Goal: Transaction & Acquisition: Book appointment/travel/reservation

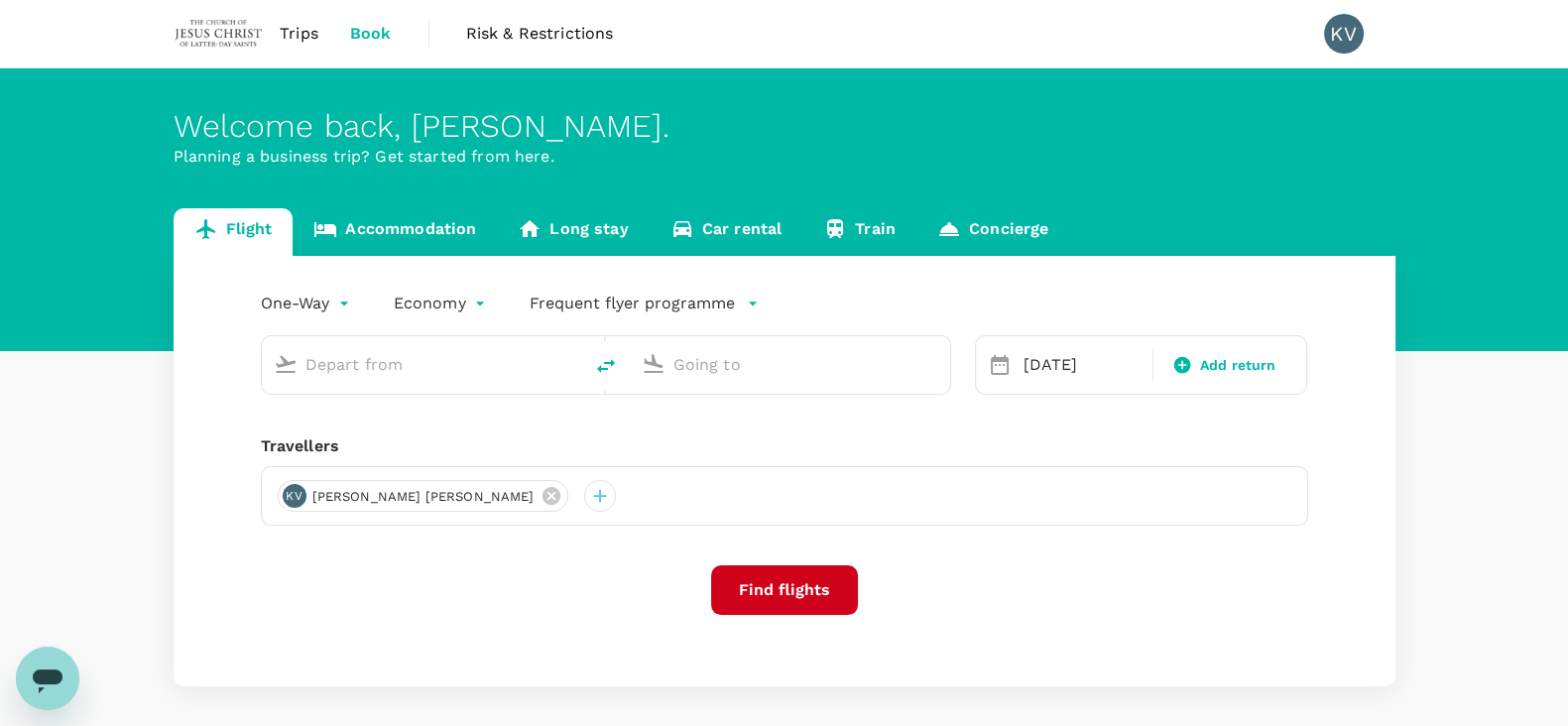
click at [412, 378] on input "text" at bounding box center [422, 364] width 235 height 31
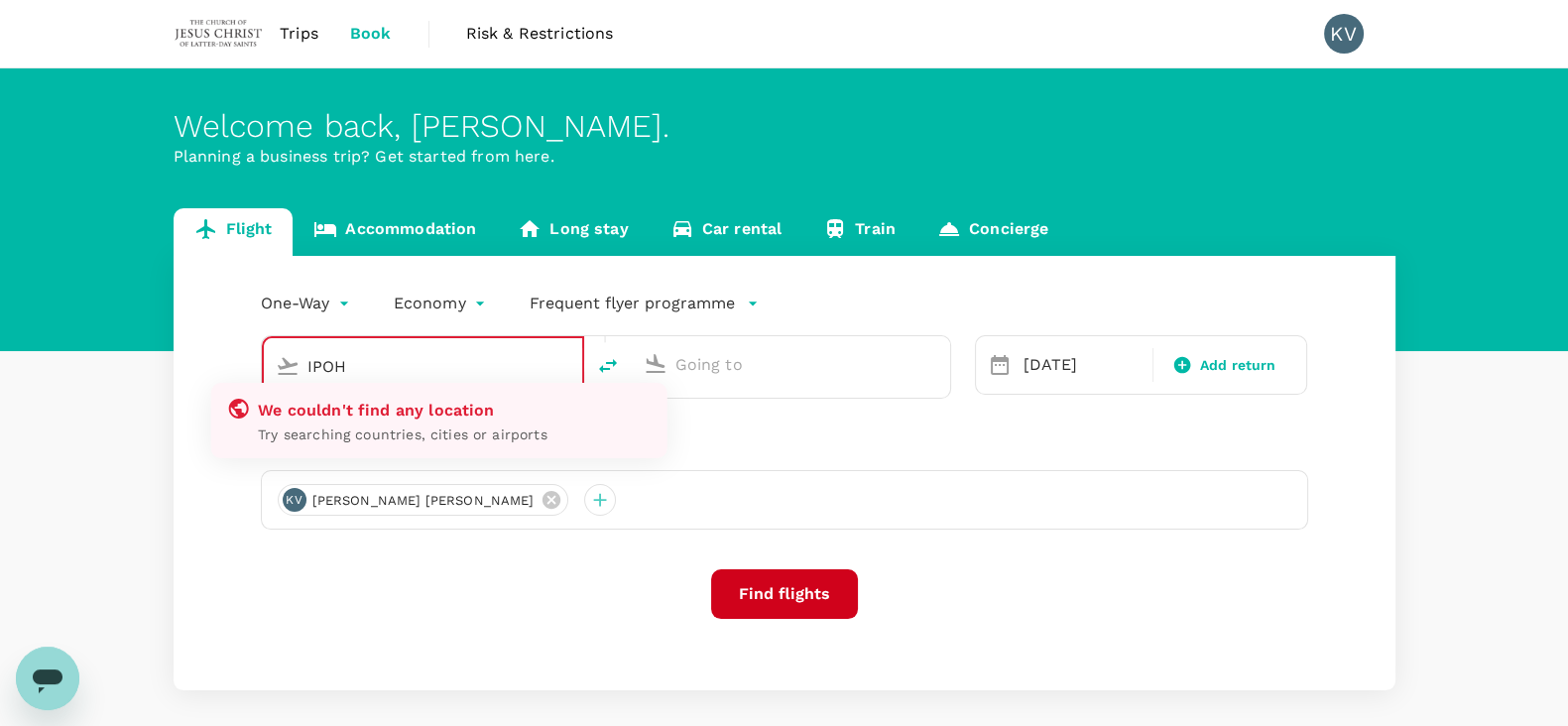
click at [398, 372] on input "IPOH" at bounding box center [423, 366] width 233 height 31
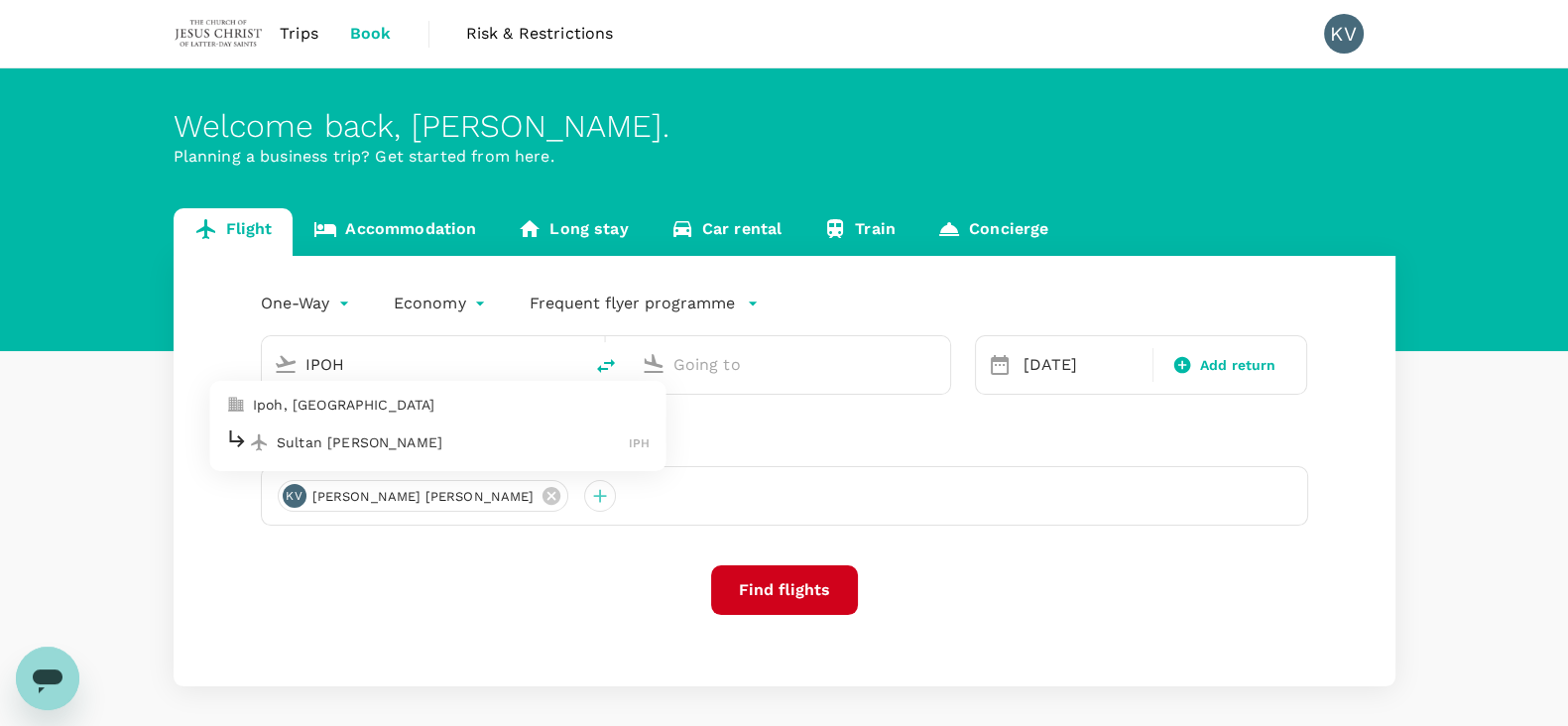
type input "Sultan [PERSON_NAME] (IPH)"
type input "Singapore Changi (SIN)"
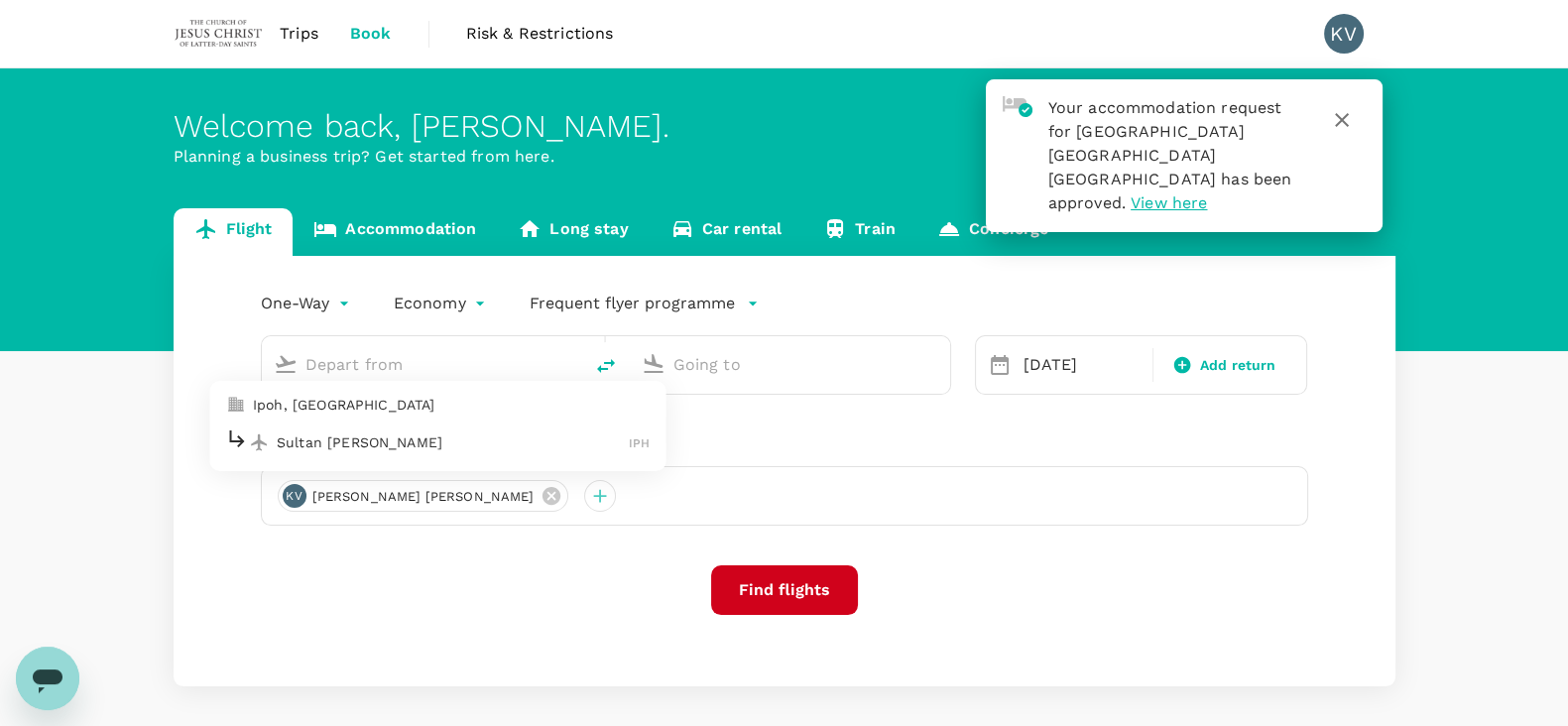
type input "Sultan [PERSON_NAME] (IPH)"
type input "Singapore Changi (SIN)"
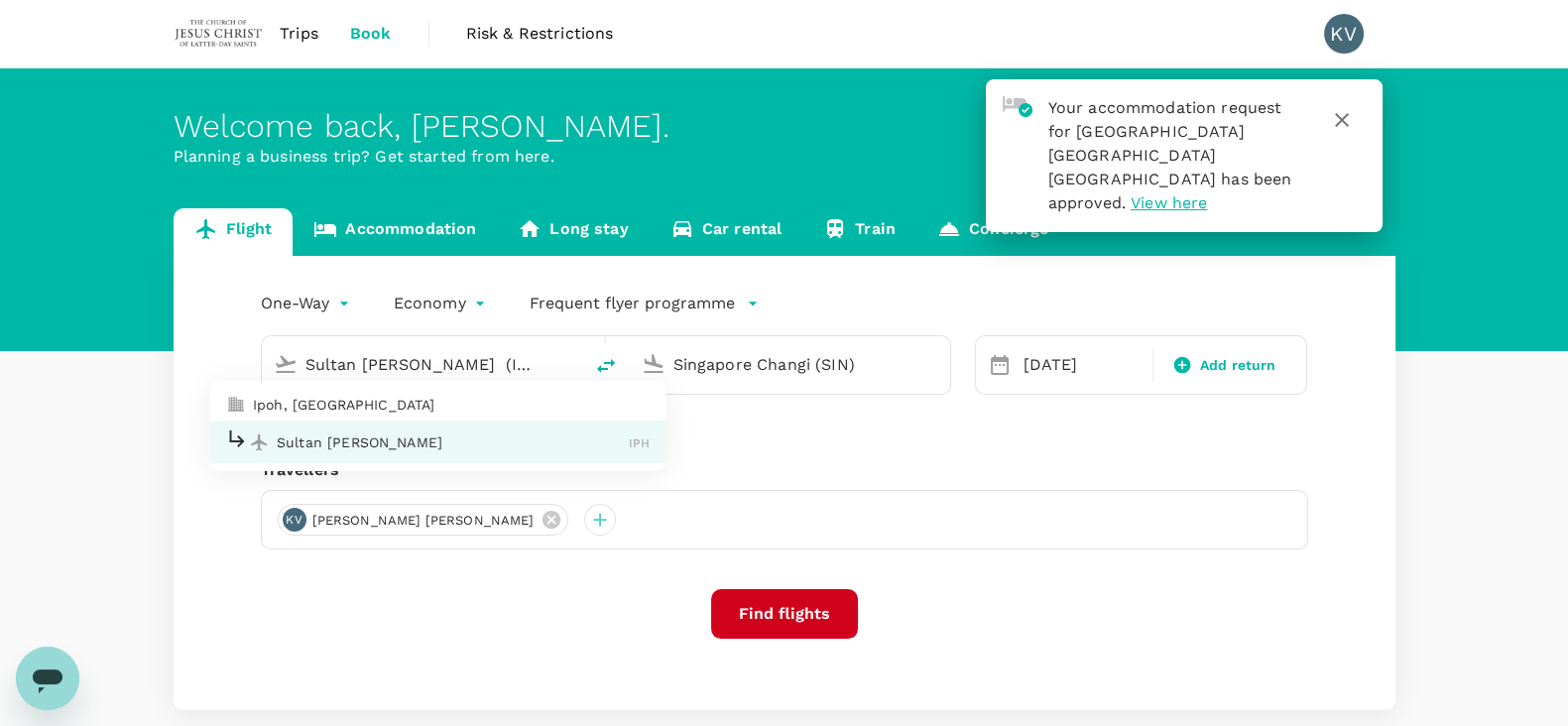
click at [389, 404] on p "Ipoh, [GEOGRAPHIC_DATA]" at bounding box center [451, 405] width 397 height 20
type input "Ipoh, [GEOGRAPHIC_DATA] (any)"
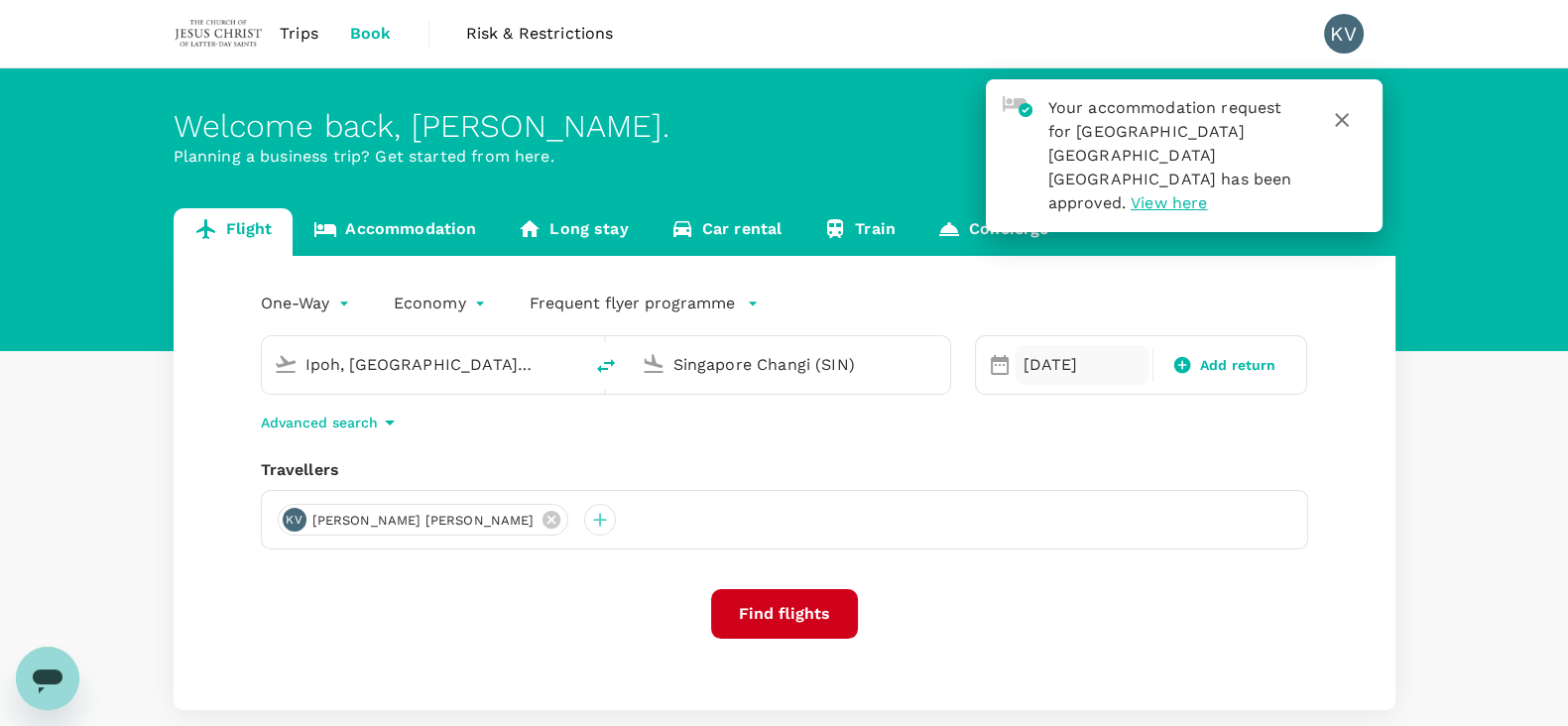
click at [1041, 368] on div "[DATE]" at bounding box center [1082, 365] width 133 height 40
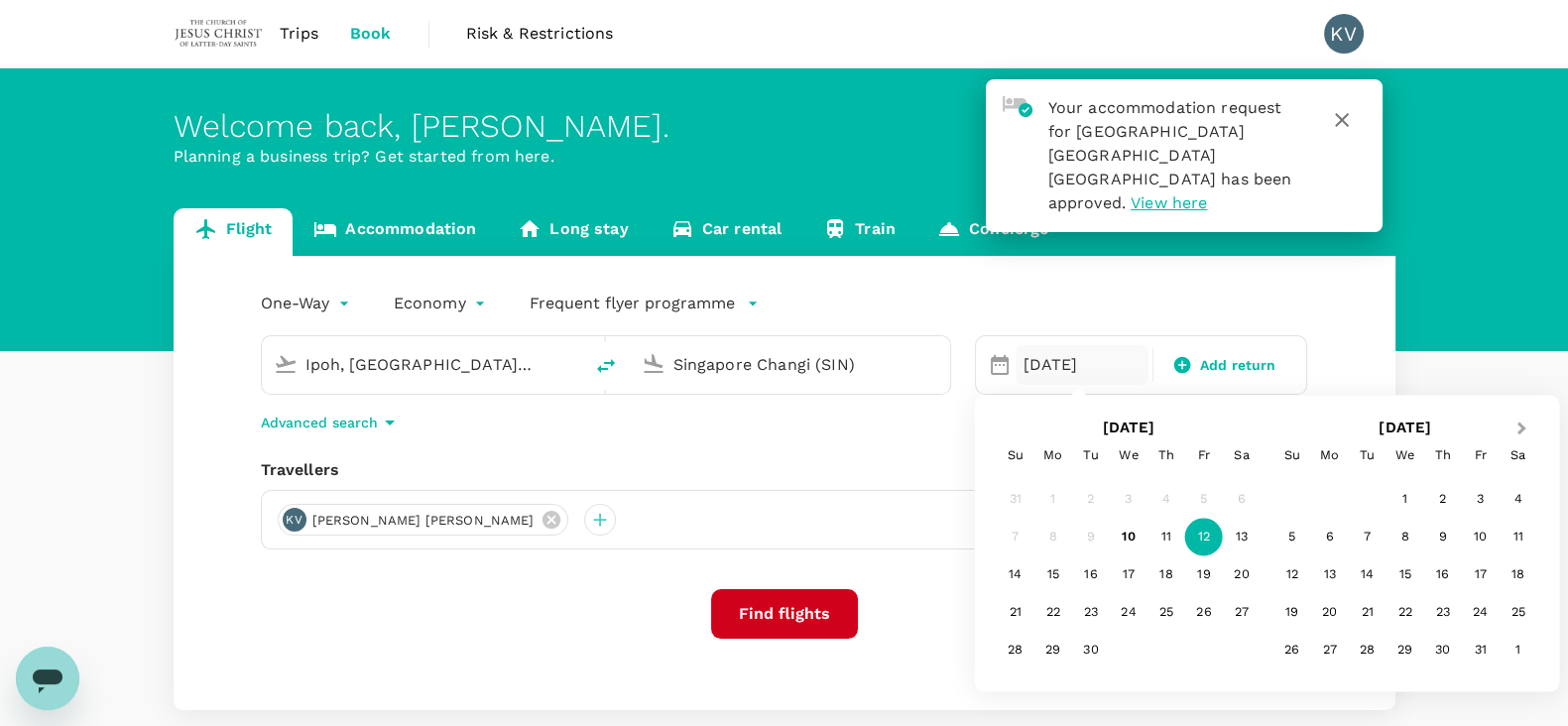
click at [1521, 431] on span "Next Month" at bounding box center [1521, 428] width 0 height 23
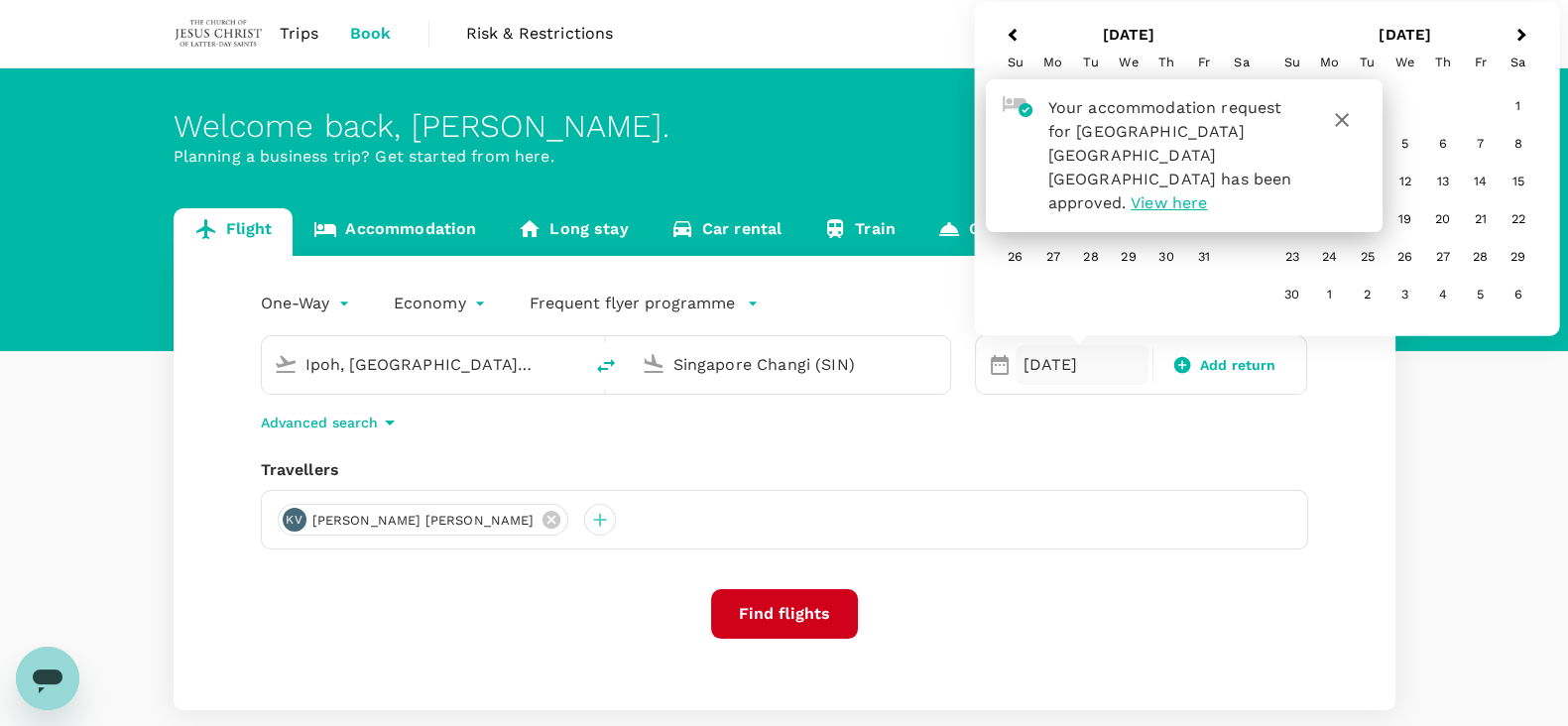
click at [1349, 120] on icon "button" at bounding box center [1342, 120] width 24 height 24
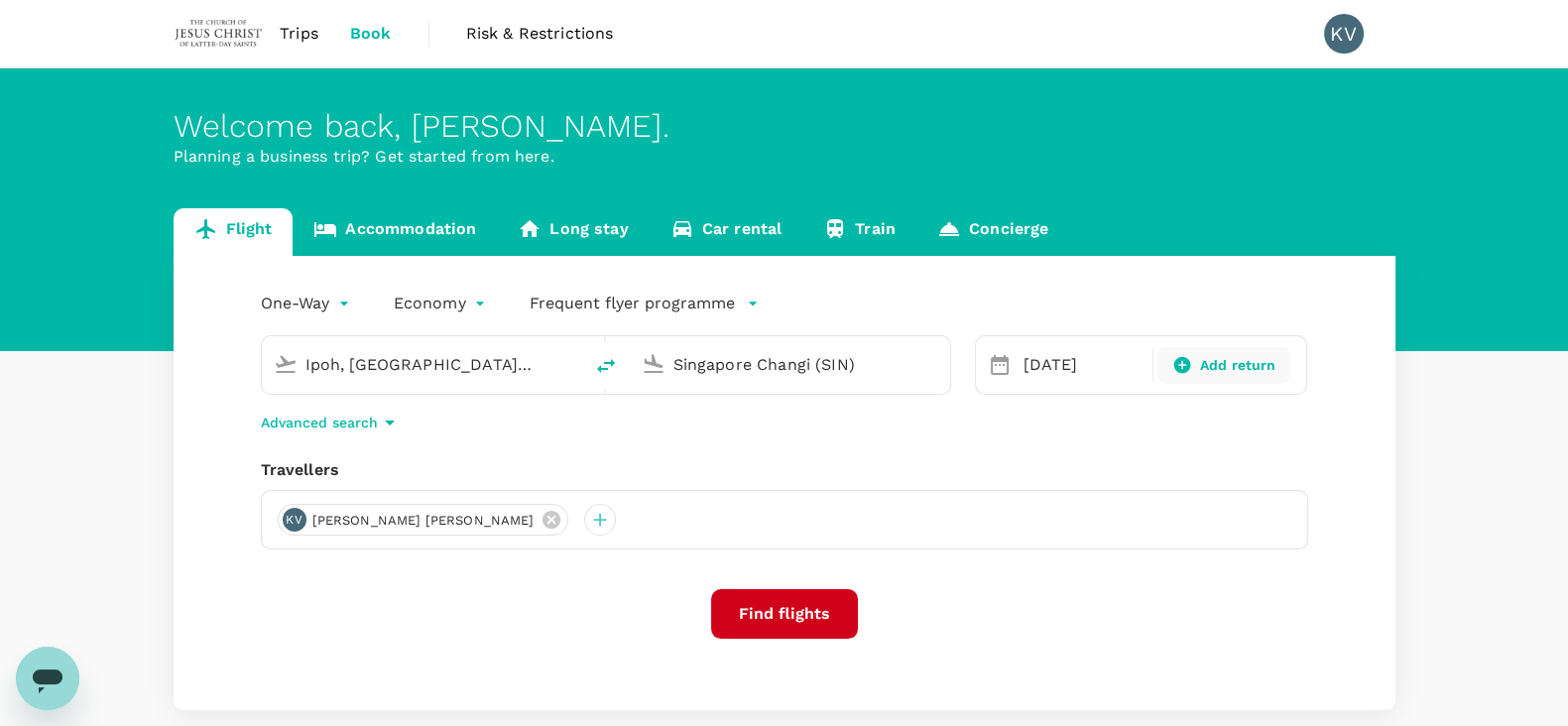
click at [1239, 371] on span "Add return" at bounding box center [1238, 365] width 76 height 21
type input "roundtrip"
click at [1064, 378] on div "[DATE]" at bounding box center [1073, 365] width 116 height 40
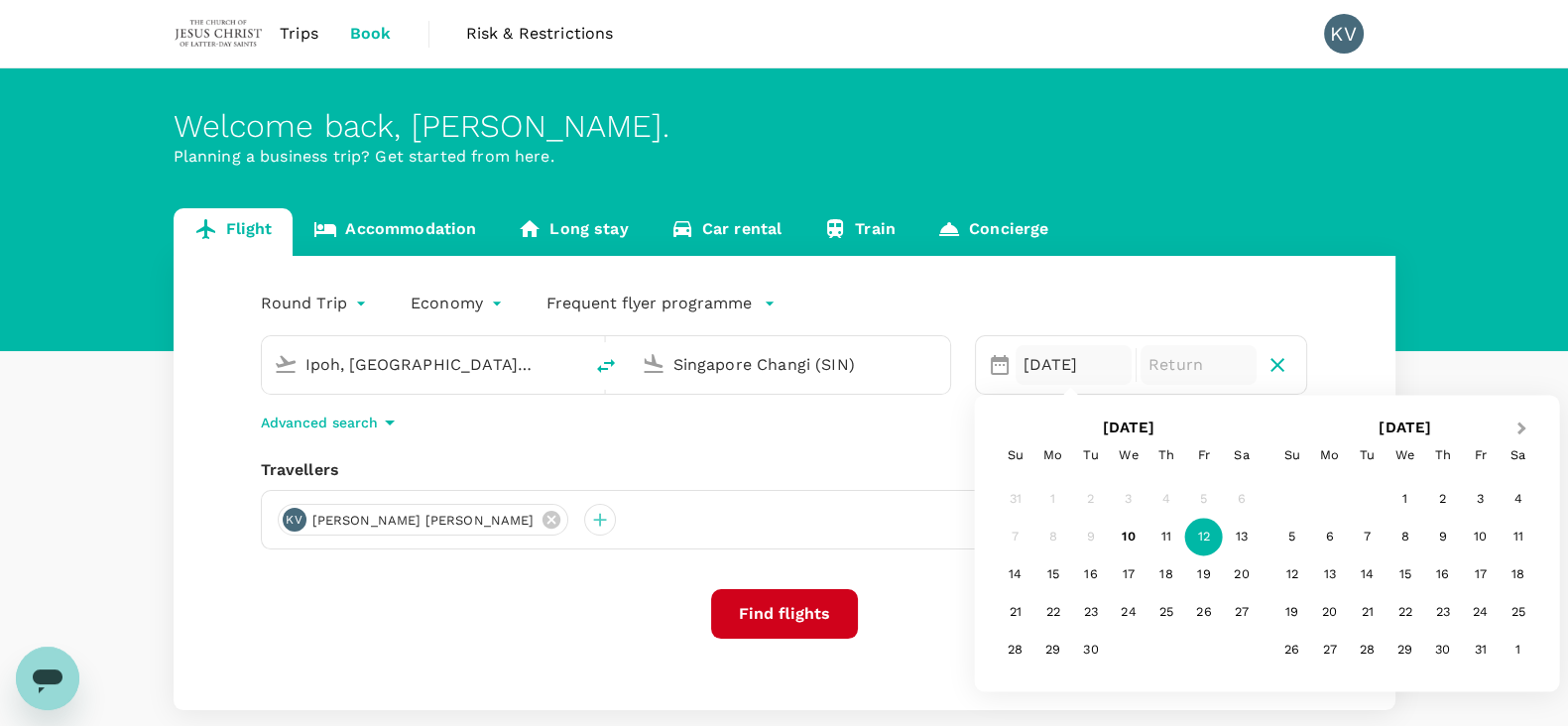
click at [1521, 432] on span "Next Month" at bounding box center [1521, 428] width 0 height 23
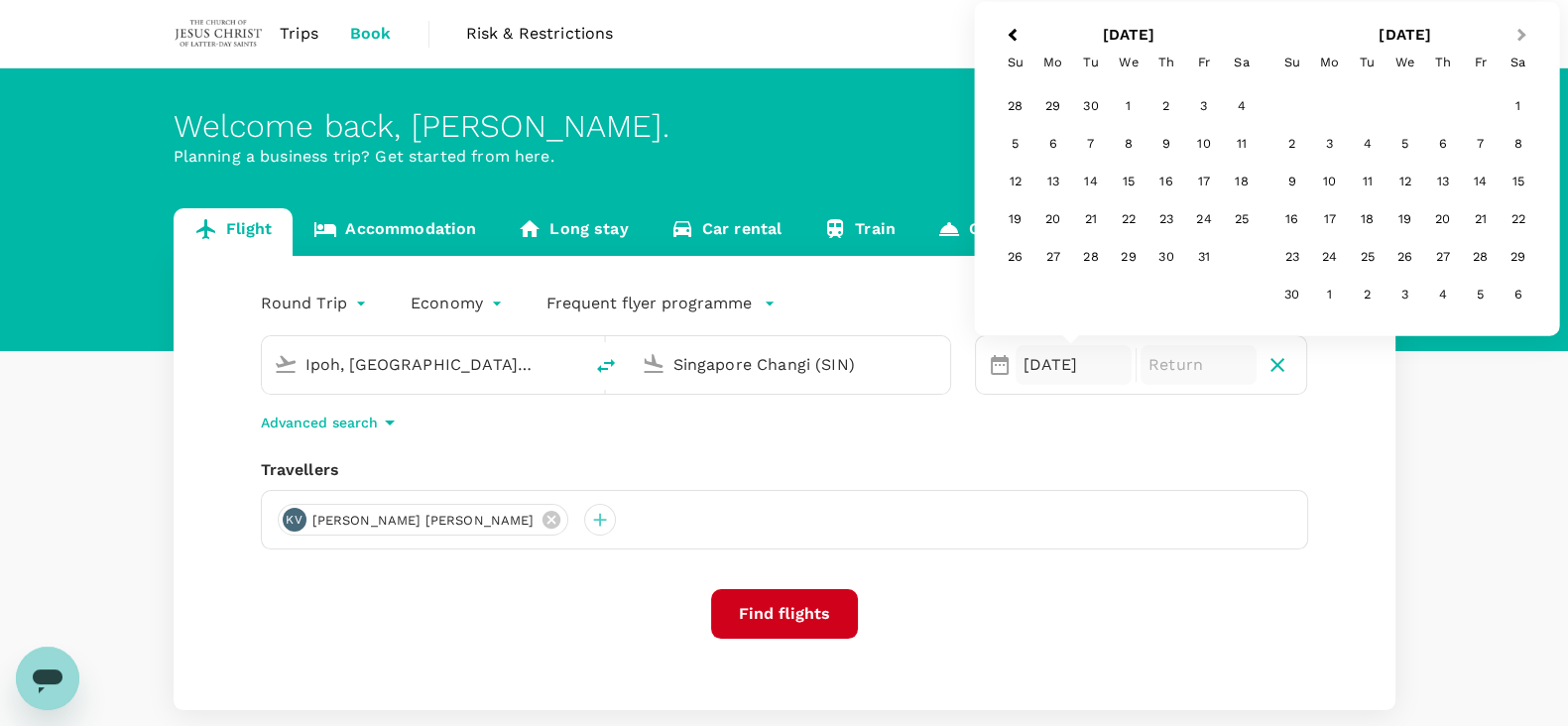
click at [1522, 31] on button "Next Month" at bounding box center [1523, 37] width 32 height 32
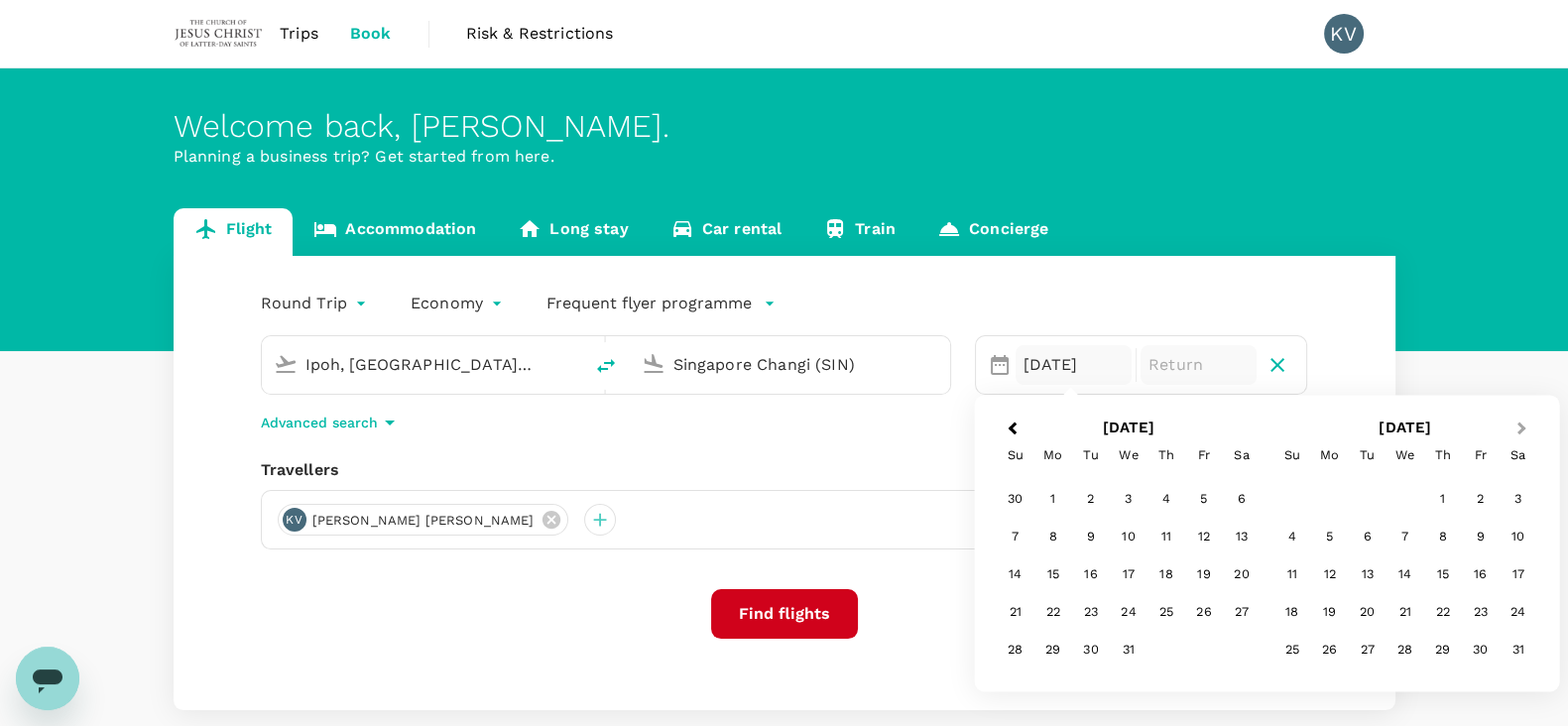
click at [1528, 426] on button "Next Month" at bounding box center [1523, 429] width 32 height 32
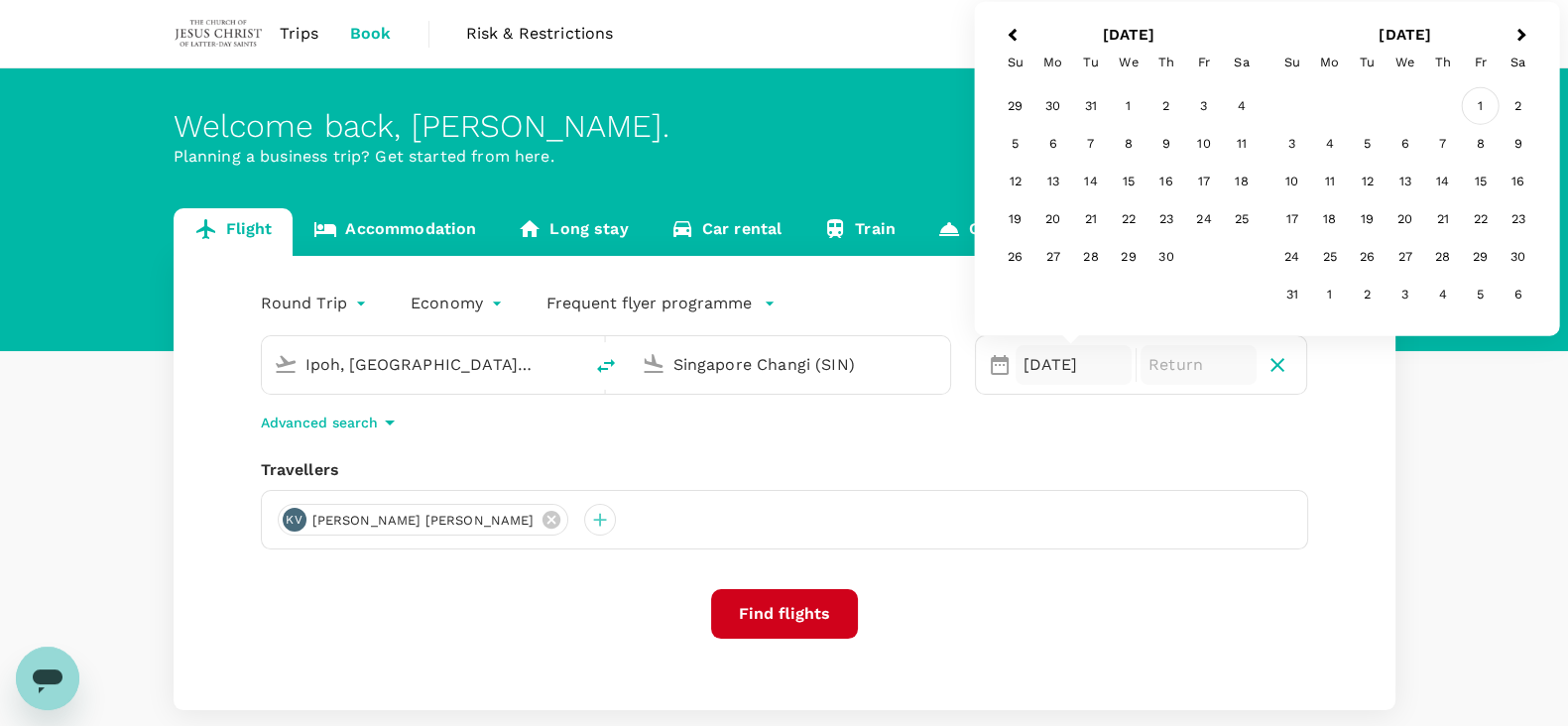
click at [1478, 101] on div "1" at bounding box center [1481, 106] width 38 height 38
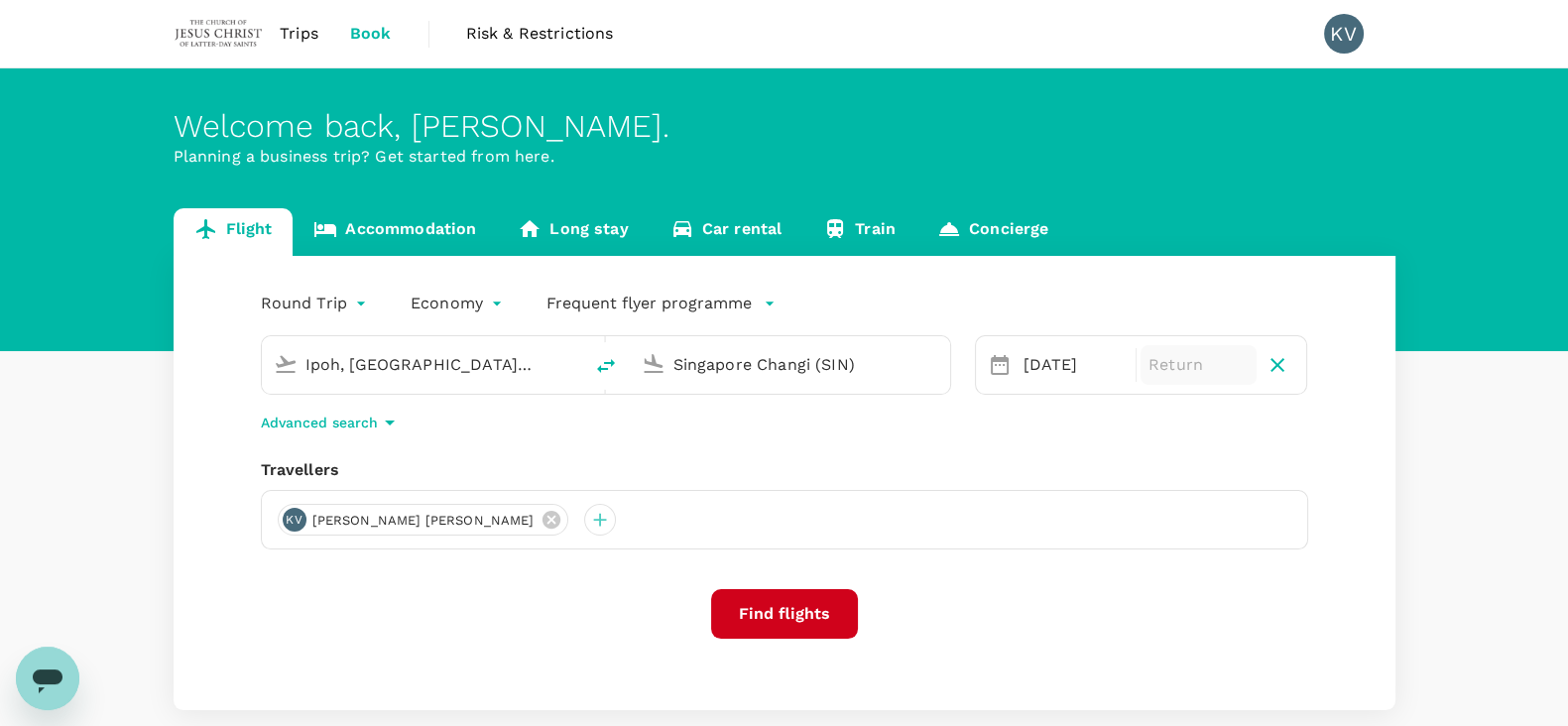
click at [1166, 360] on p "Return" at bounding box center [1198, 365] width 100 height 24
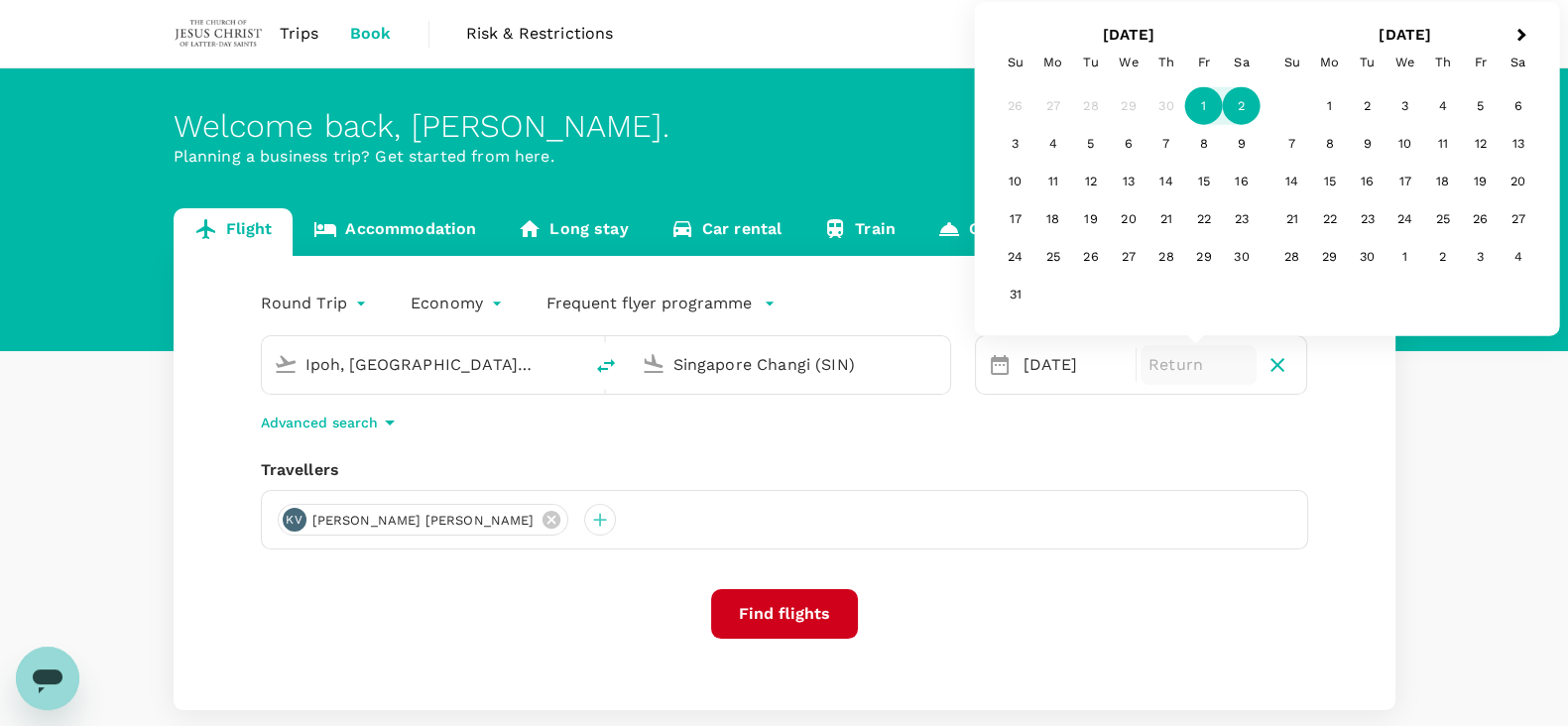
click at [1240, 114] on div "2" at bounding box center [1242, 106] width 38 height 38
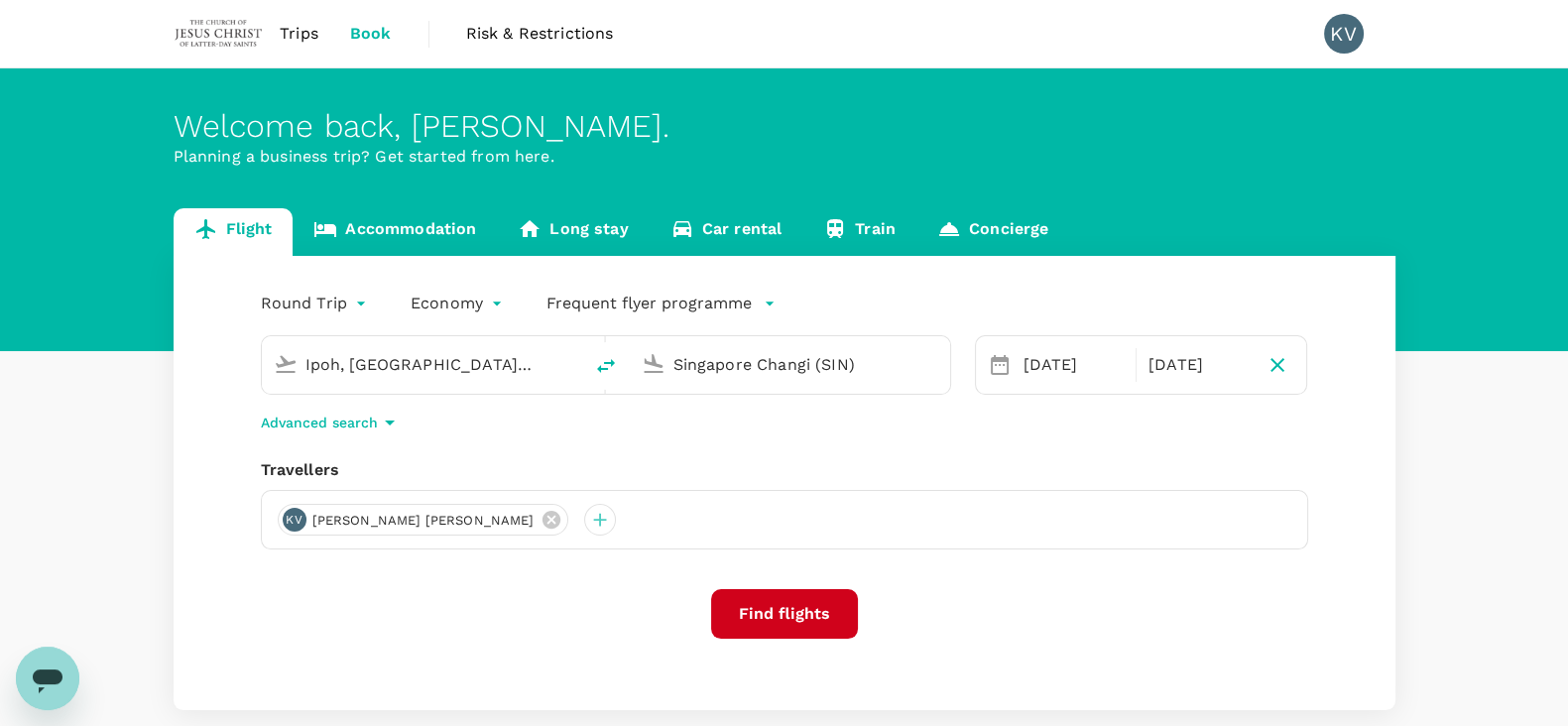
click at [788, 625] on button "Find flights" at bounding box center [784, 614] width 147 height 50
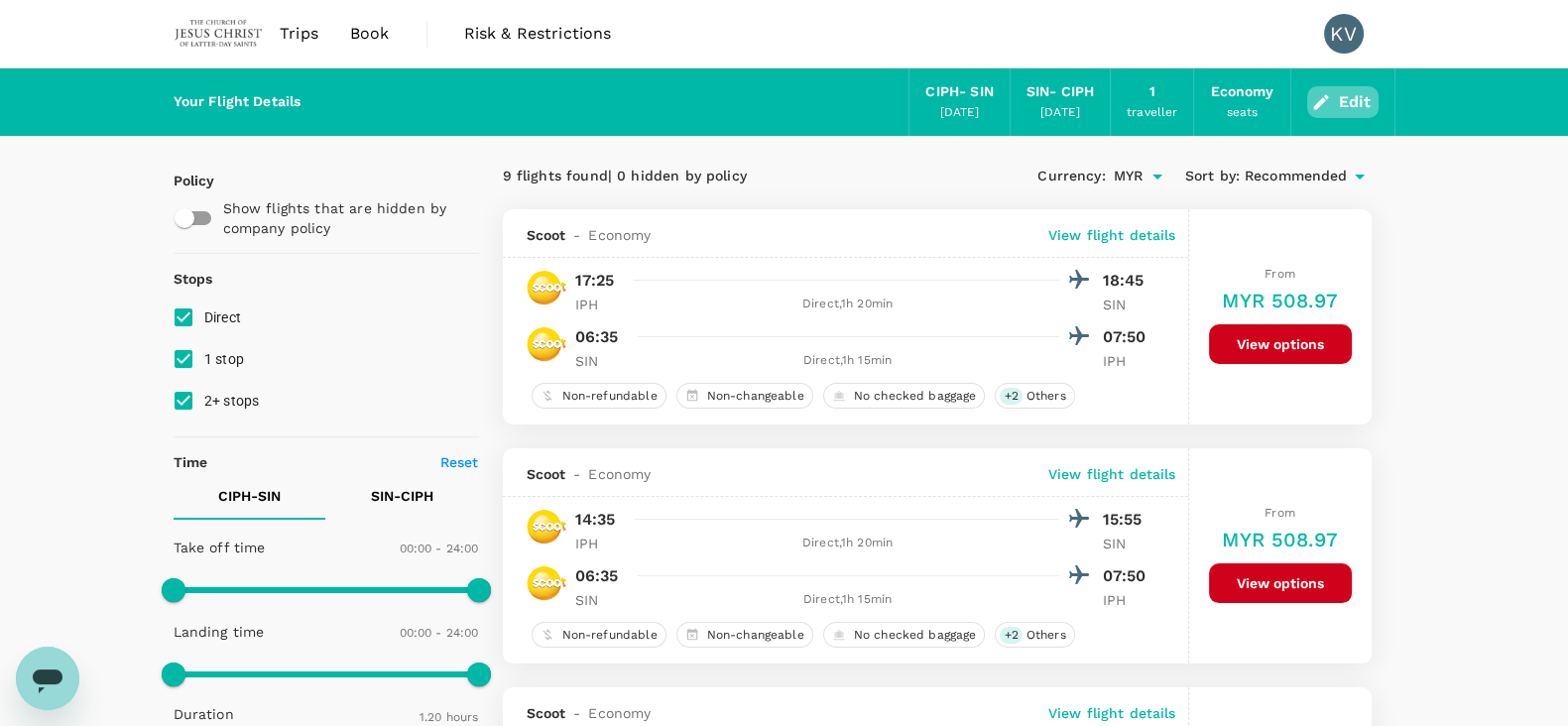
click at [1347, 93] on button "Edit" at bounding box center [1343, 102] width 71 height 32
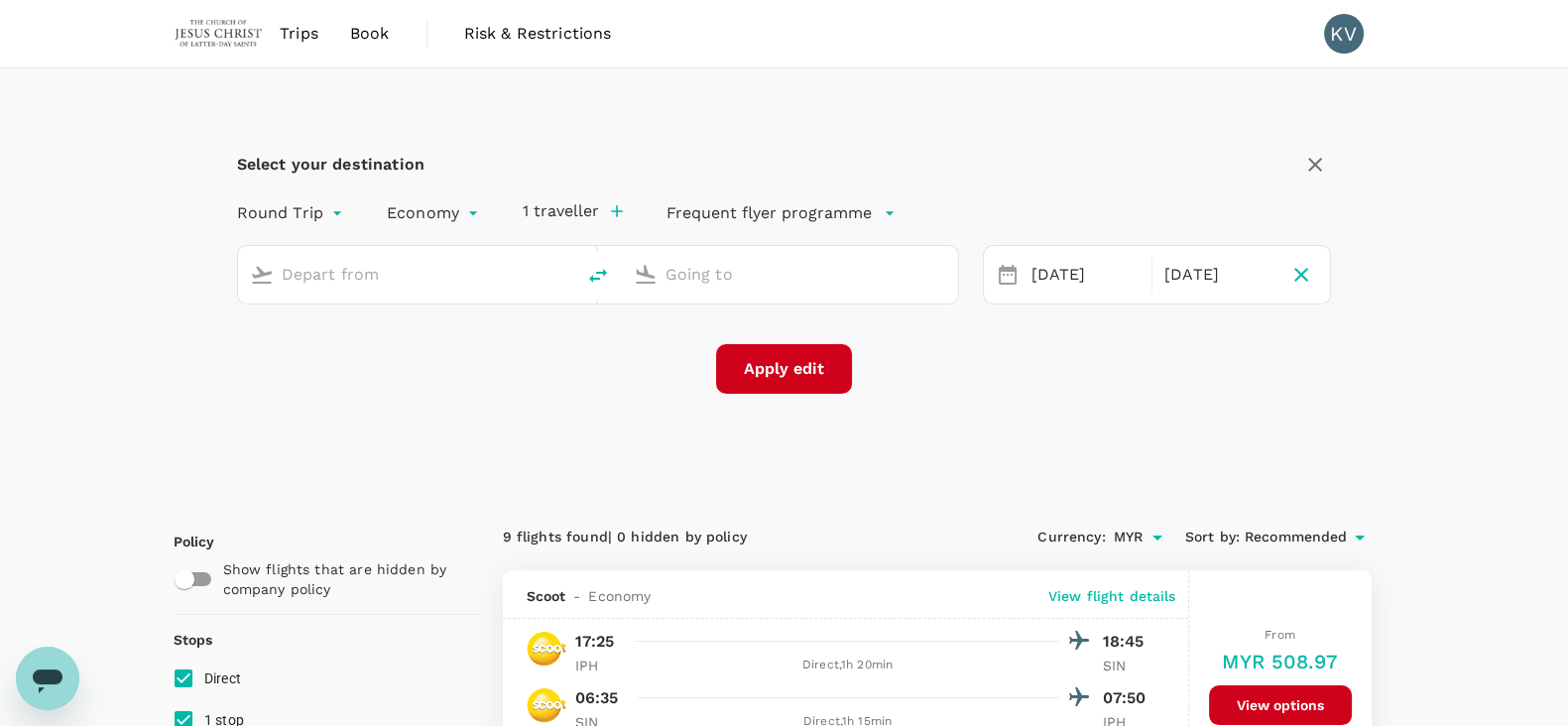
type input "Ipoh, [GEOGRAPHIC_DATA] (any)"
click at [472, 277] on input "Ipoh, [GEOGRAPHIC_DATA] (any)" at bounding box center [407, 274] width 251 height 31
click at [867, 266] on input "Singapore Changi (SIN)" at bounding box center [790, 274] width 251 height 31
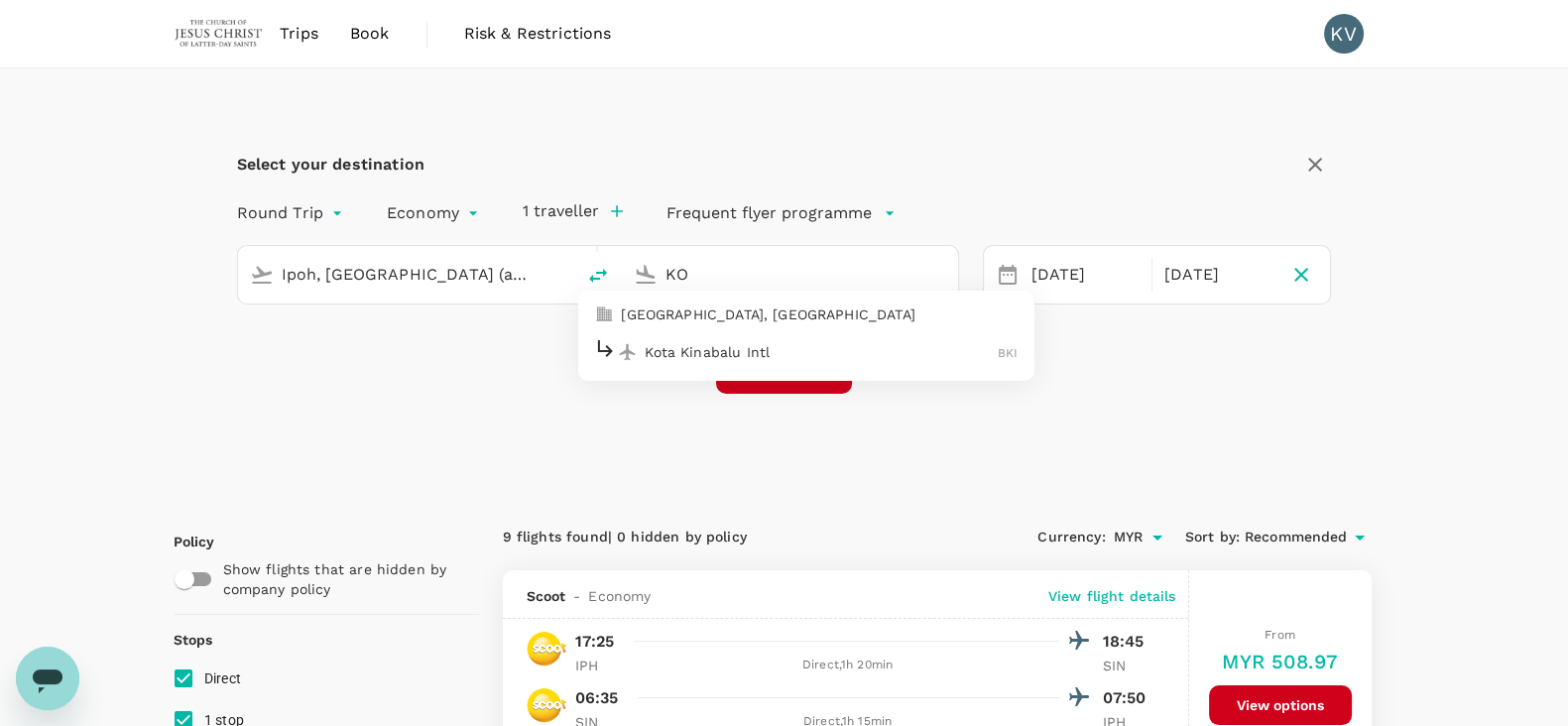
type input "K"
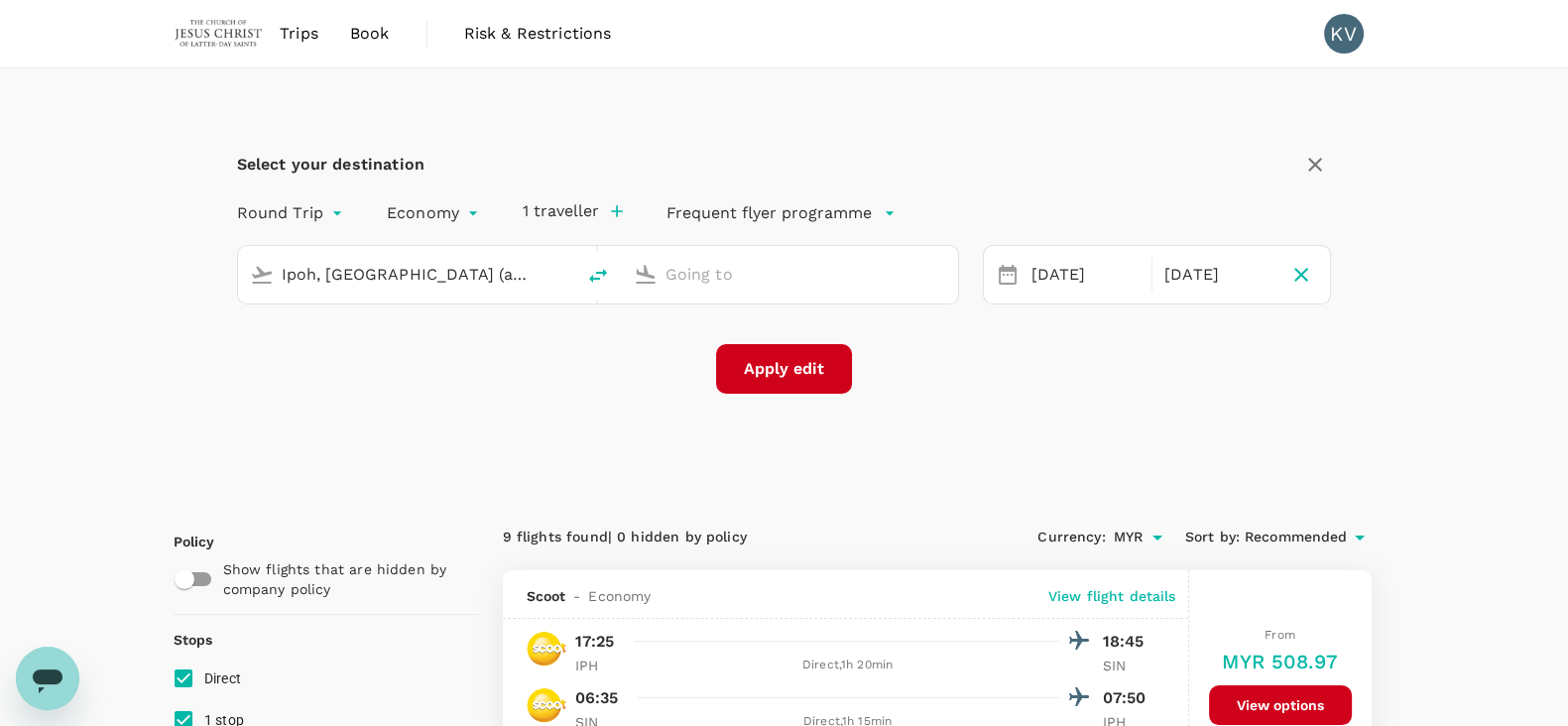
type input "Singapore Changi (SIN)"
click at [462, 283] on input "Ipoh, [GEOGRAPHIC_DATA] (any)" at bounding box center [407, 274] width 251 height 31
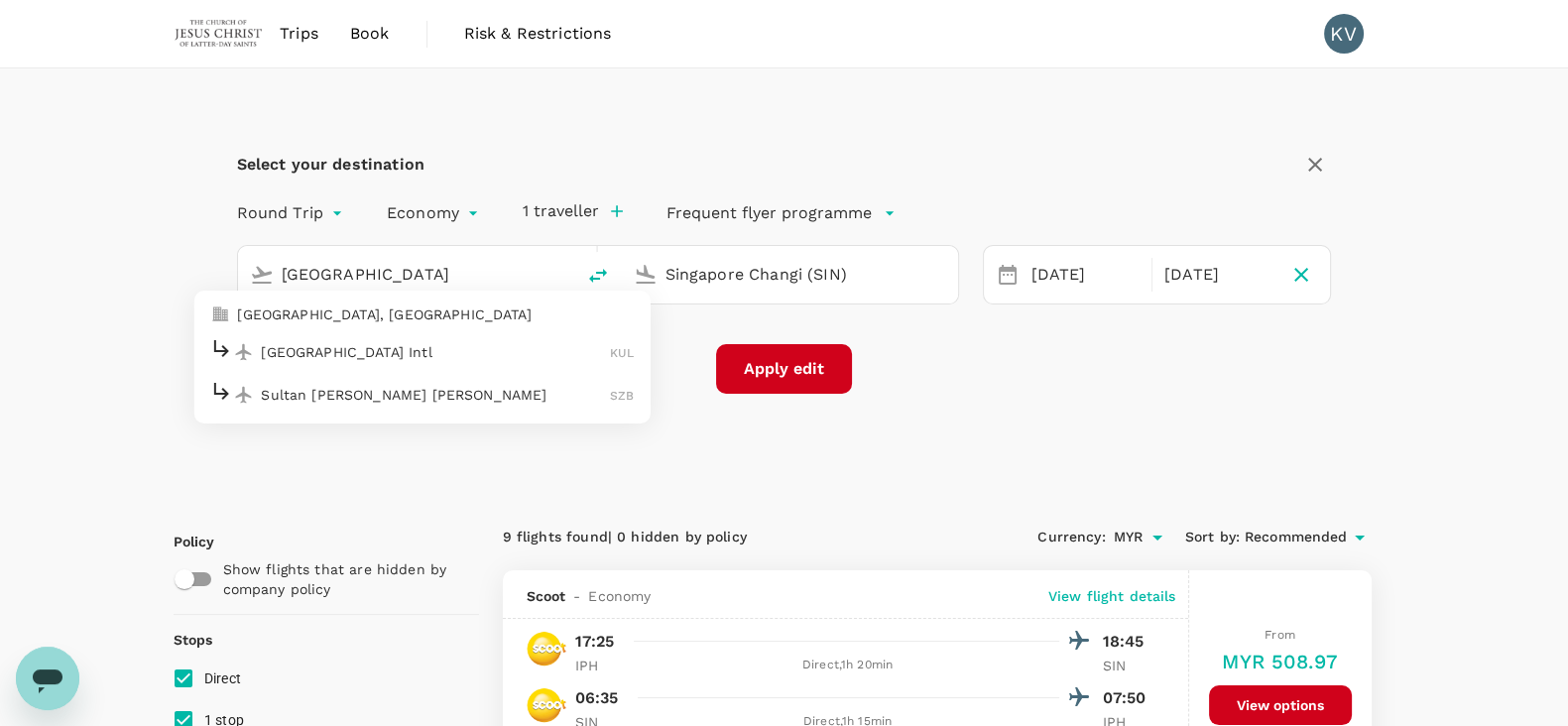
click at [414, 326] on li "[GEOGRAPHIC_DATA], [GEOGRAPHIC_DATA]" at bounding box center [422, 314] width 456 height 32
type input "[GEOGRAPHIC_DATA], [GEOGRAPHIC_DATA] (any)"
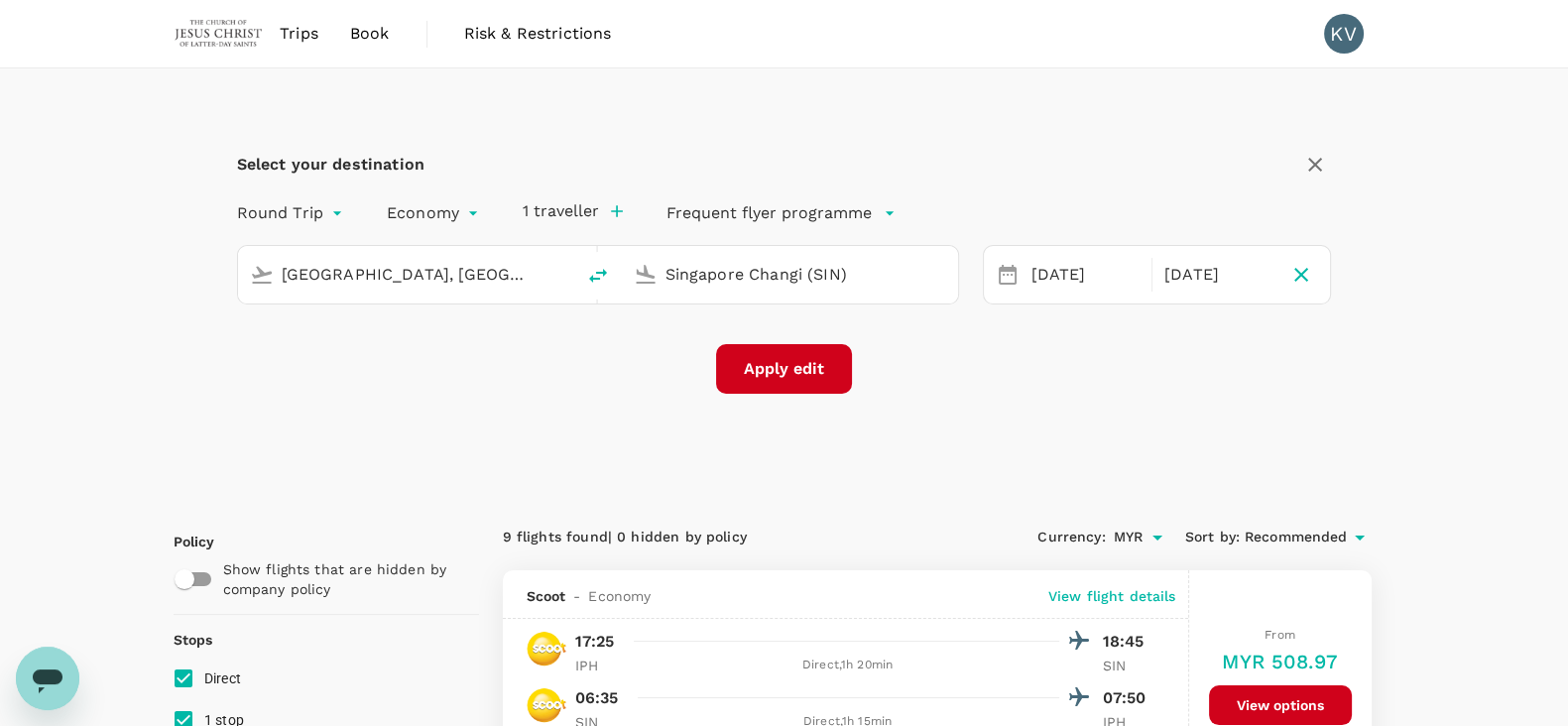
drag, startPoint x: 905, startPoint y: 276, endPoint x: 616, endPoint y: 277, distance: 289.0
click at [616, 277] on div "[GEOGRAPHIC_DATA], [GEOGRAPHIC_DATA] (any) Singapore Changi (SIN)" at bounding box center [598, 275] width 722 height 60
type input "K"
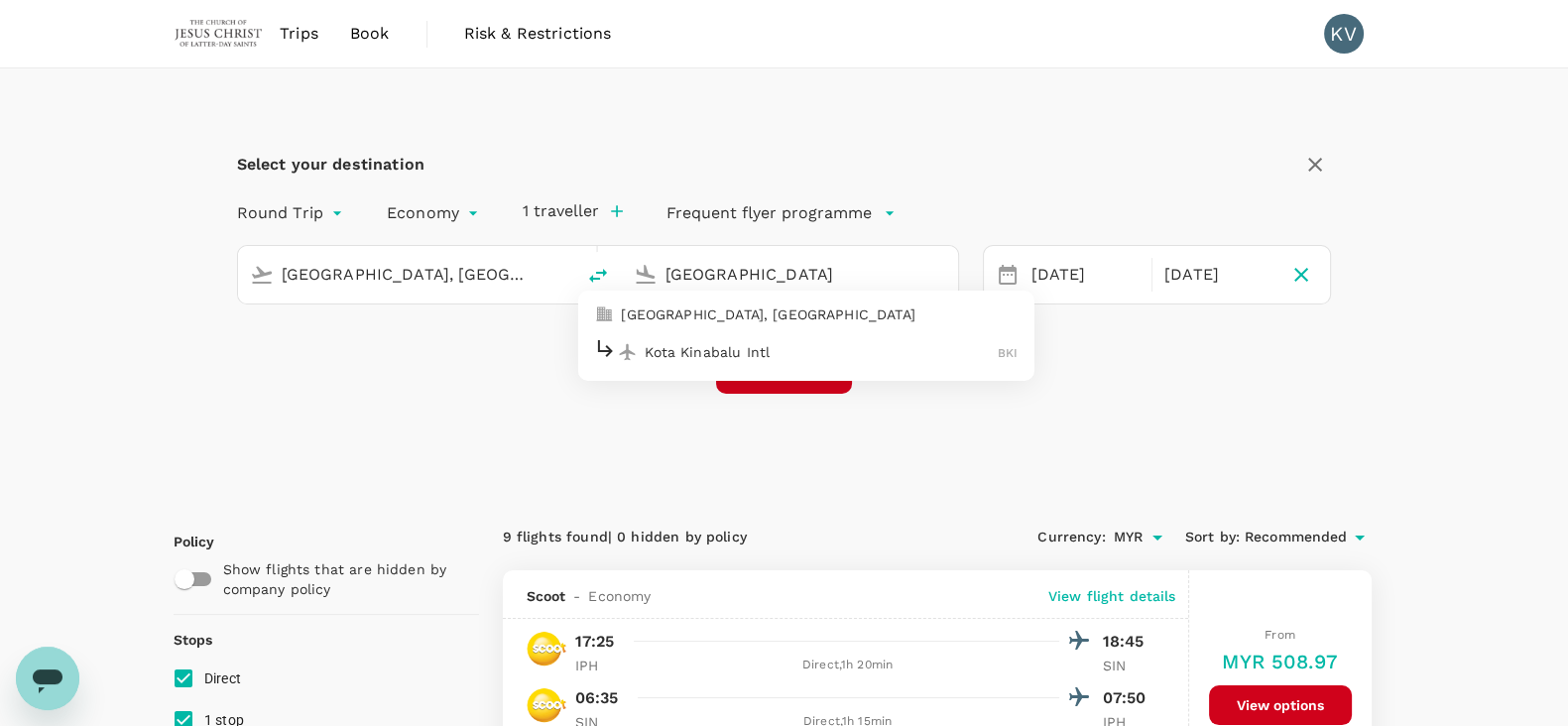
click at [796, 313] on p "[GEOGRAPHIC_DATA], [GEOGRAPHIC_DATA]" at bounding box center [819, 314] width 397 height 20
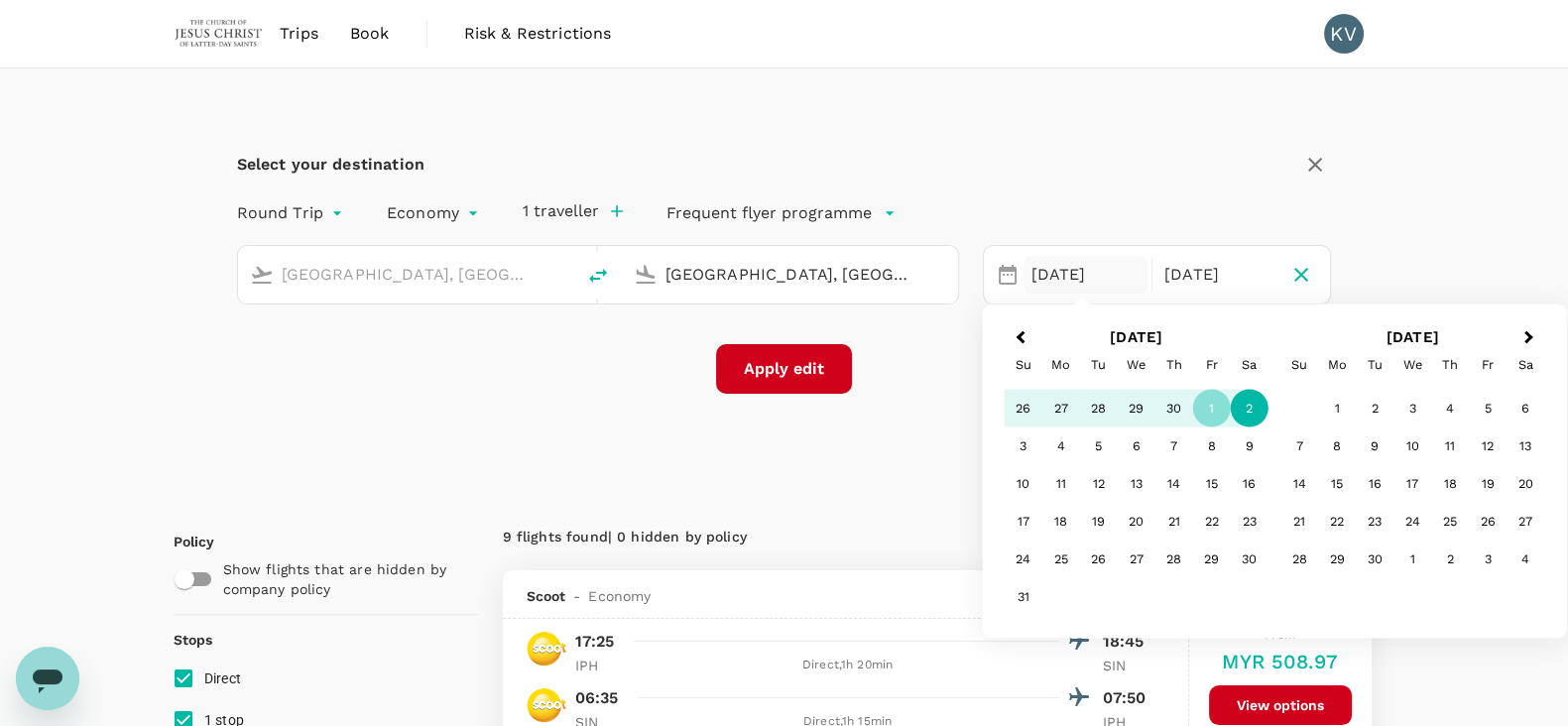
type input "[GEOGRAPHIC_DATA], [GEOGRAPHIC_DATA] (any)"
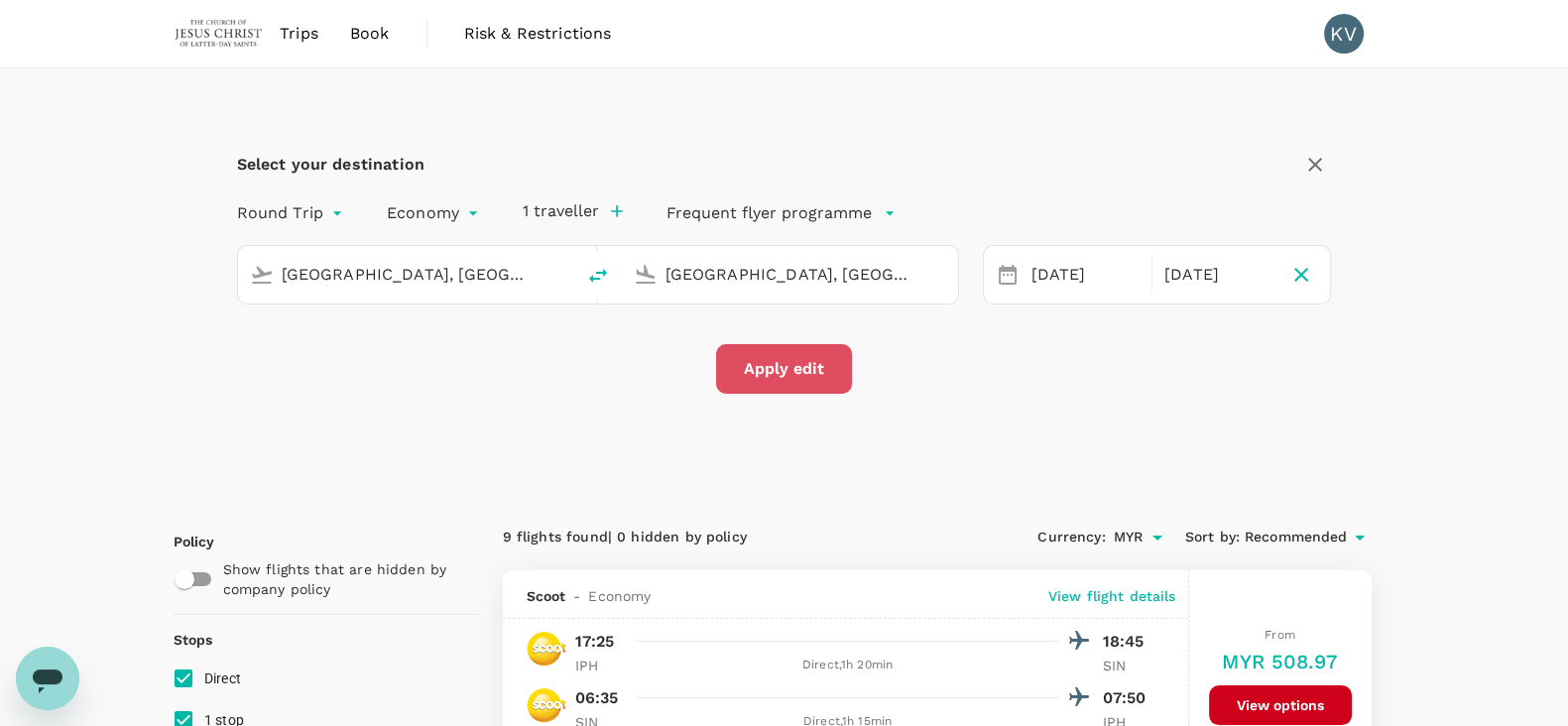
click at [799, 378] on button "Apply edit" at bounding box center [784, 369] width 136 height 50
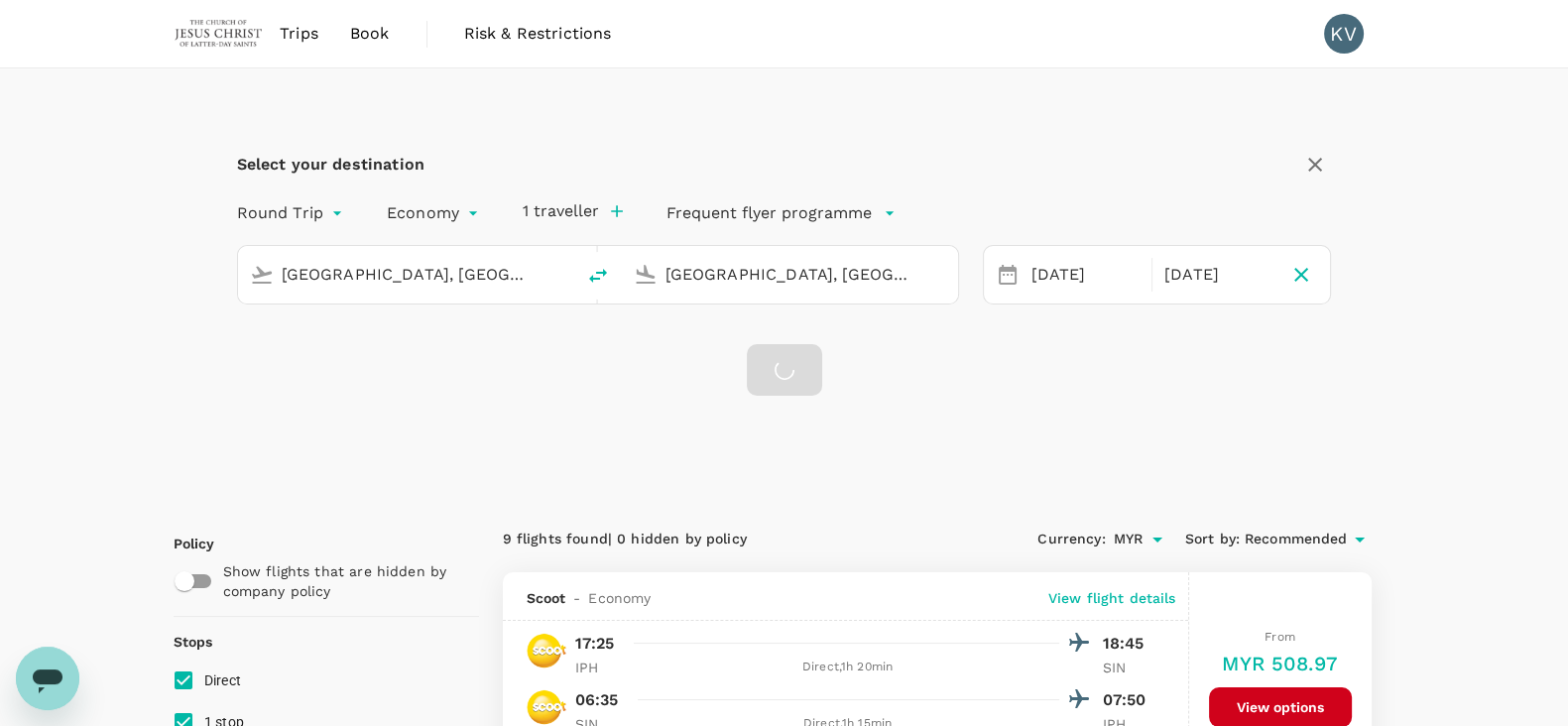
checkbox input "false"
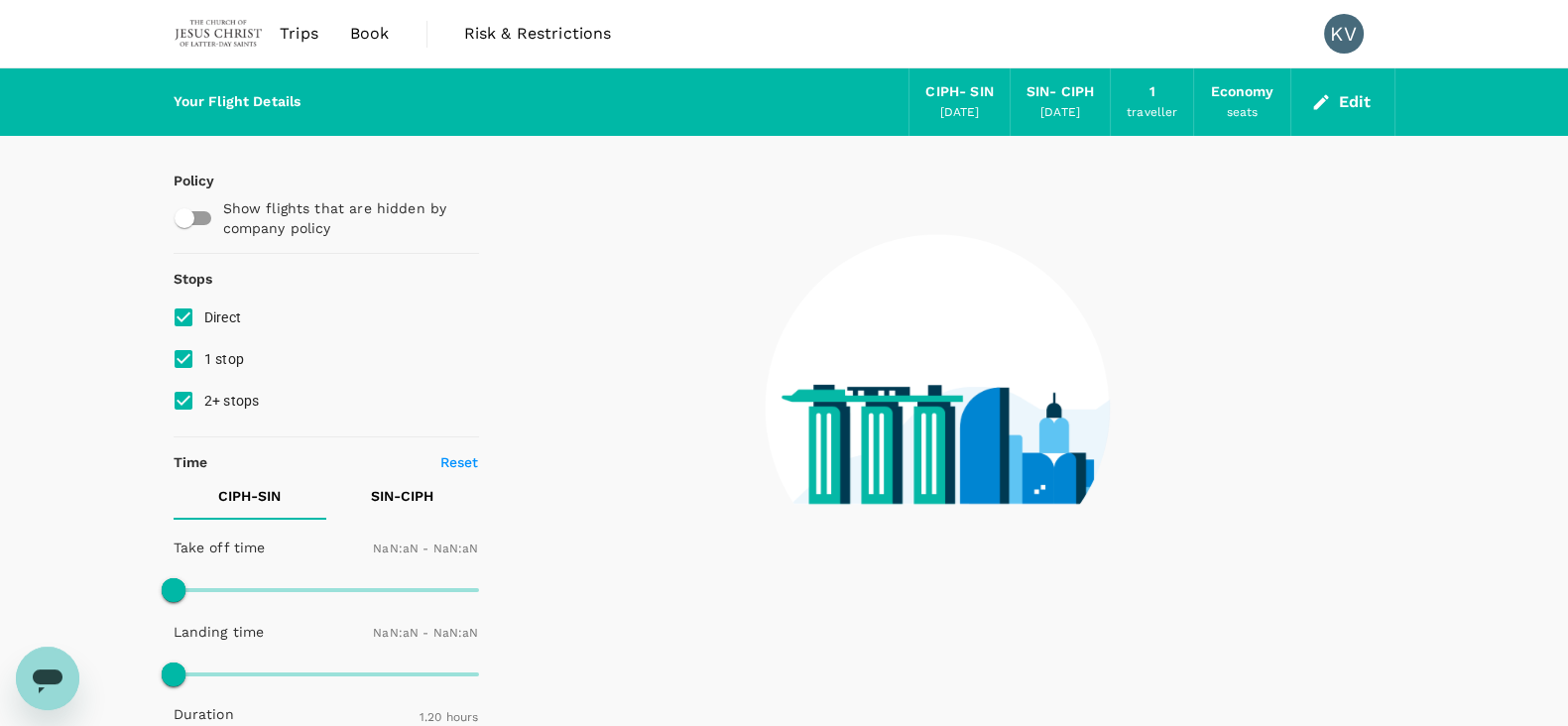
type input "1440"
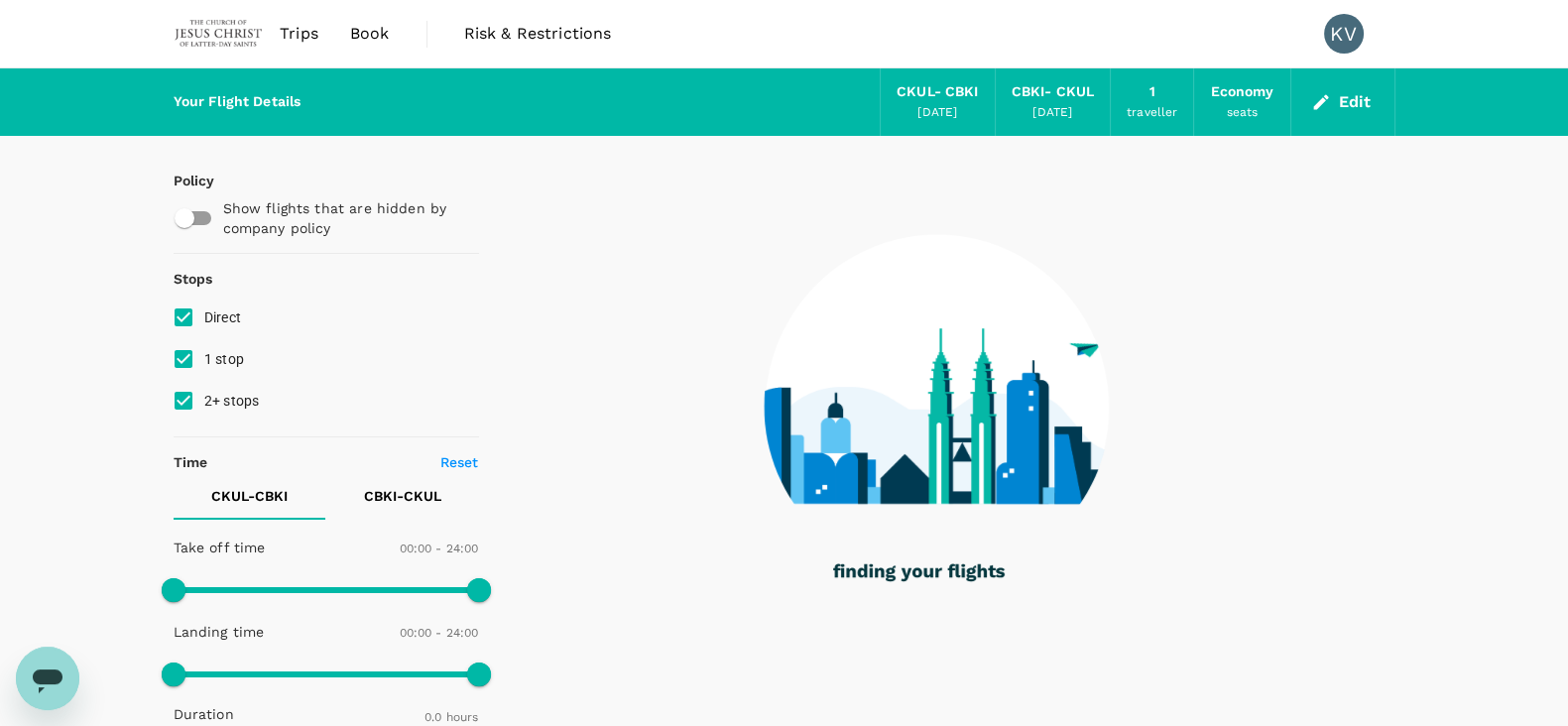
type input "960"
checkbox input "true"
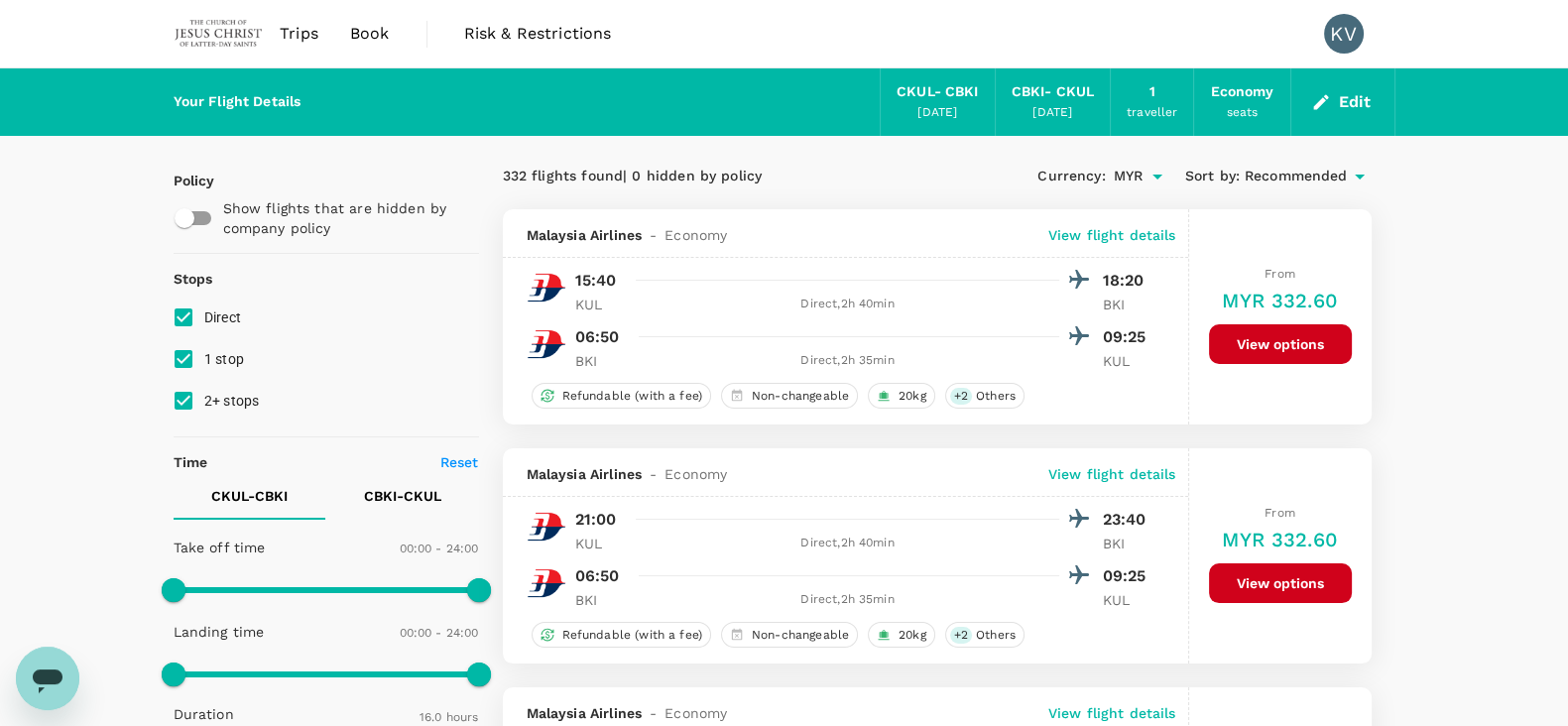
click at [287, 22] on span "Trips" at bounding box center [299, 34] width 39 height 24
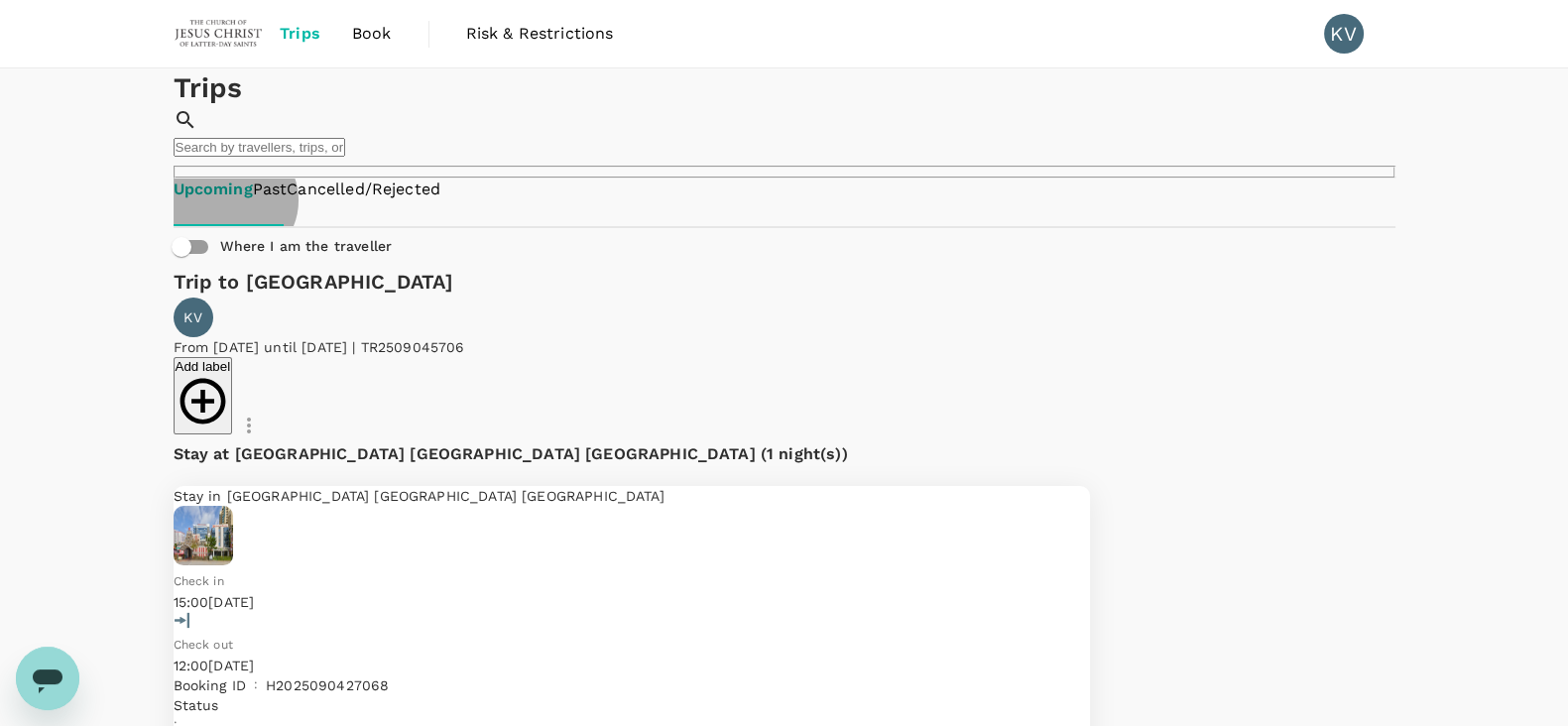
click at [288, 201] on link "Past" at bounding box center [270, 189] width 35 height 23
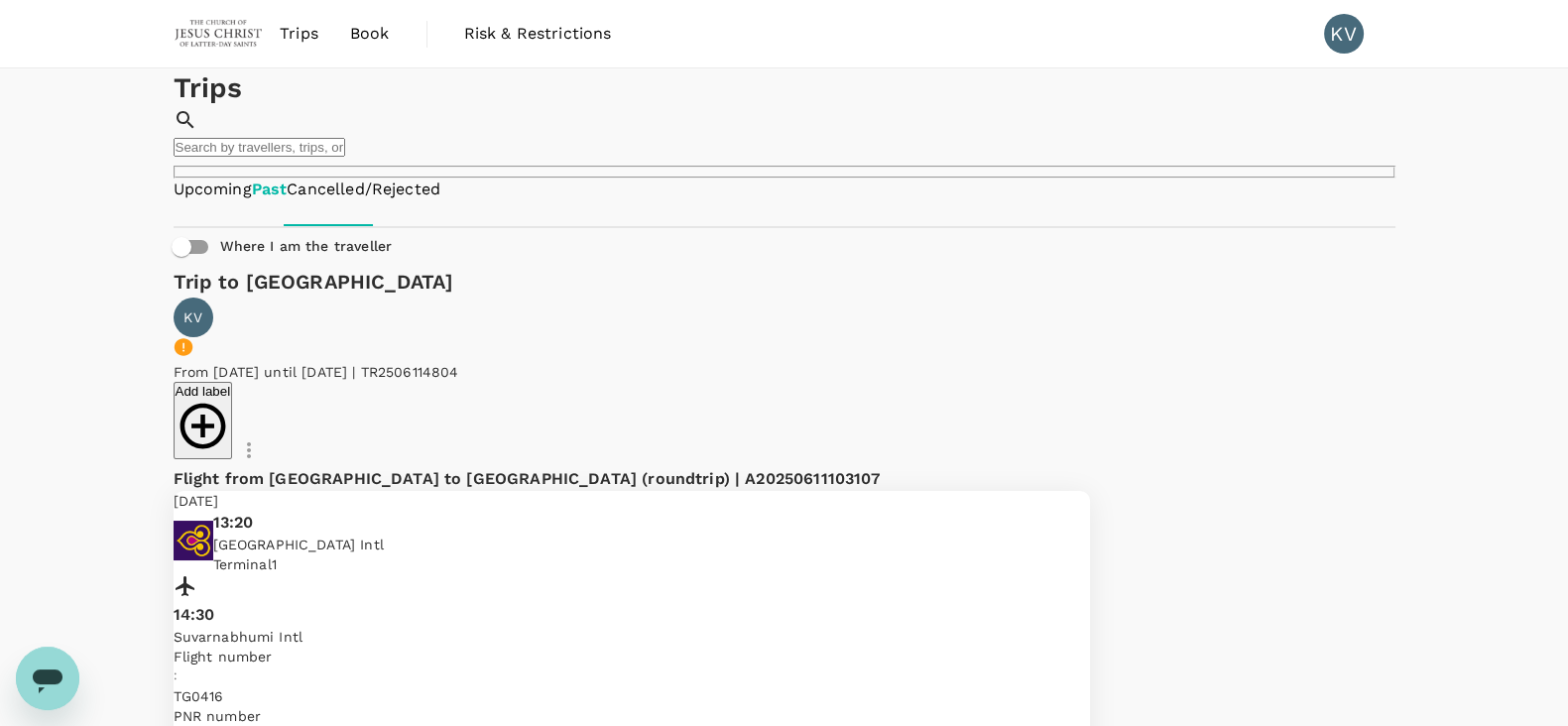
click at [295, 33] on span "Trips" at bounding box center [299, 34] width 39 height 24
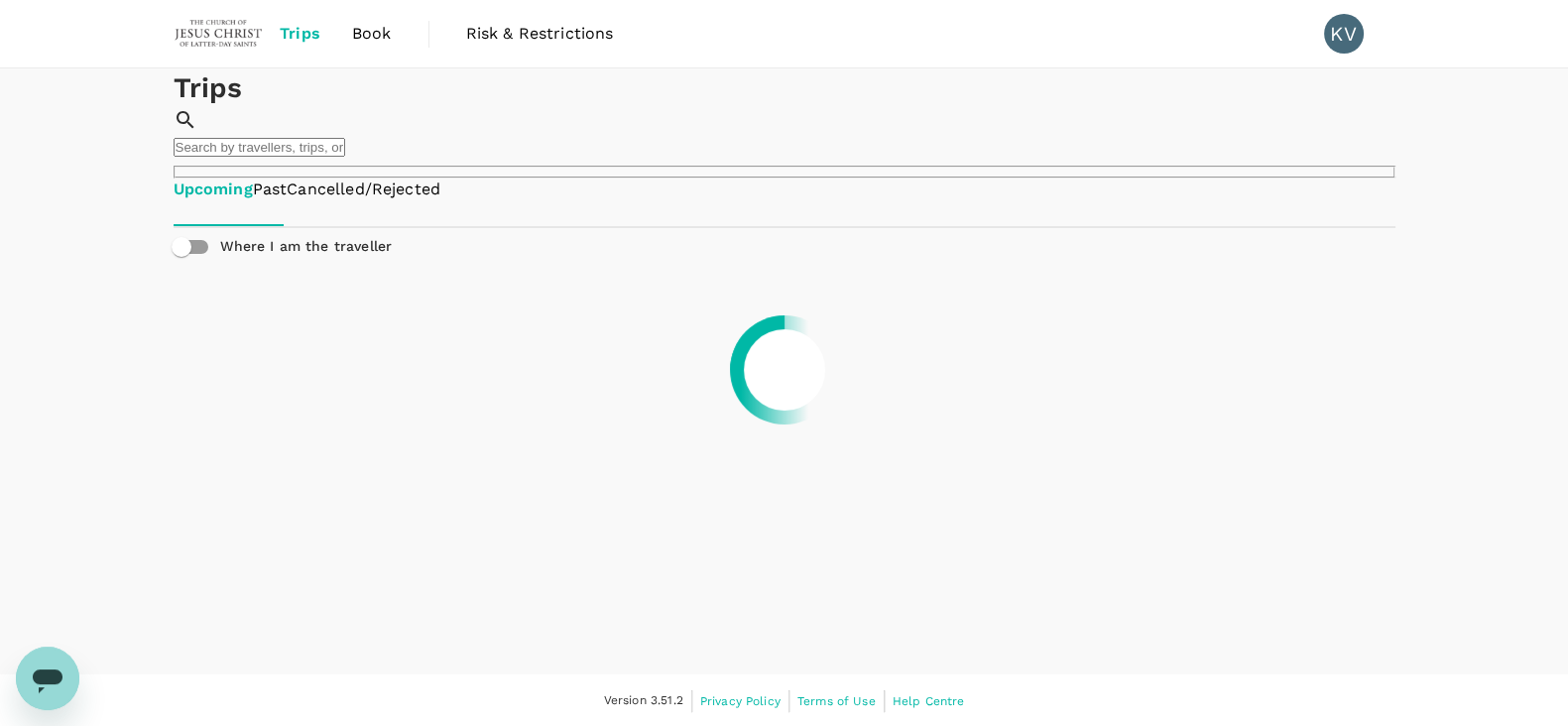
click at [360, 34] on span "Book" at bounding box center [372, 34] width 40 height 24
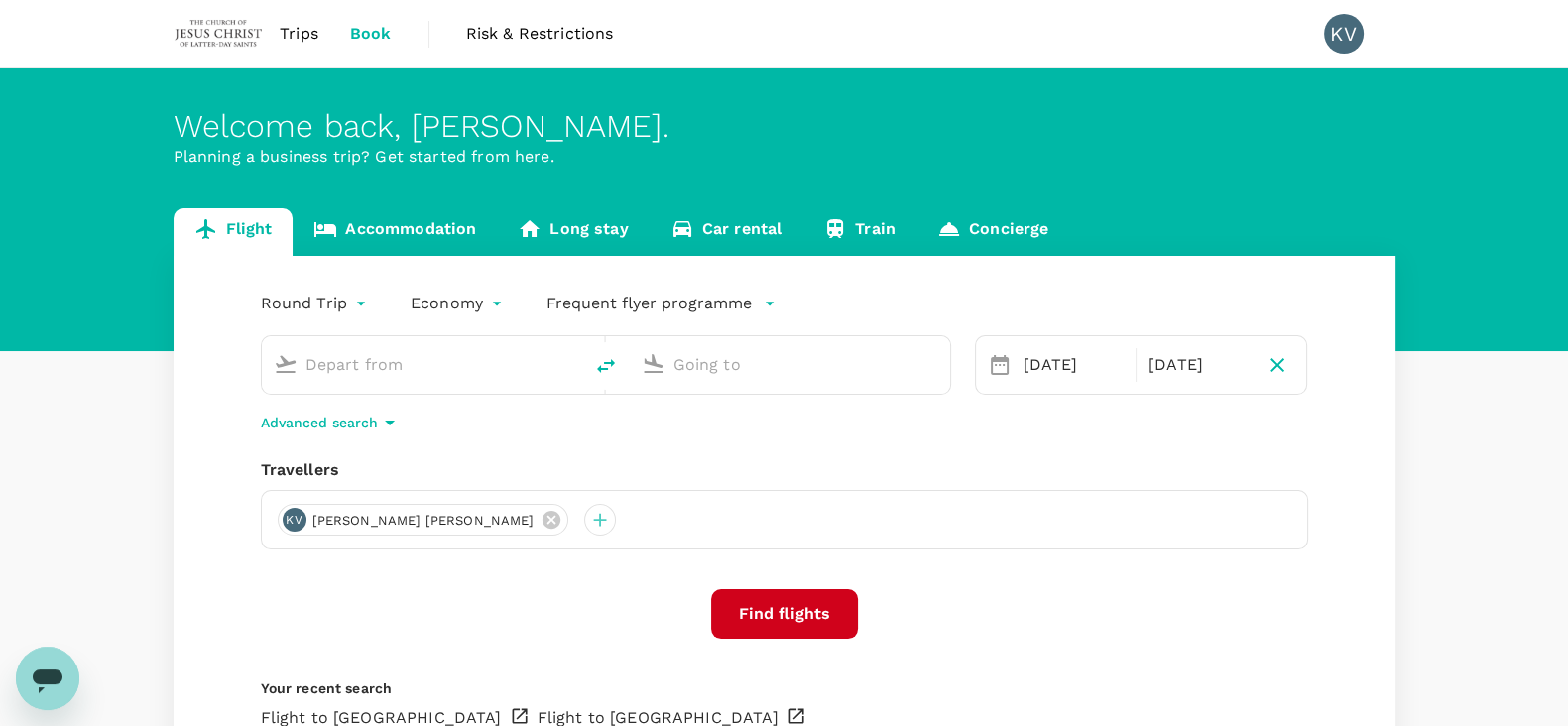
type input "[GEOGRAPHIC_DATA], [GEOGRAPHIC_DATA] (any)"
click at [412, 369] on input "[GEOGRAPHIC_DATA], [GEOGRAPHIC_DATA] (any)" at bounding box center [422, 364] width 235 height 31
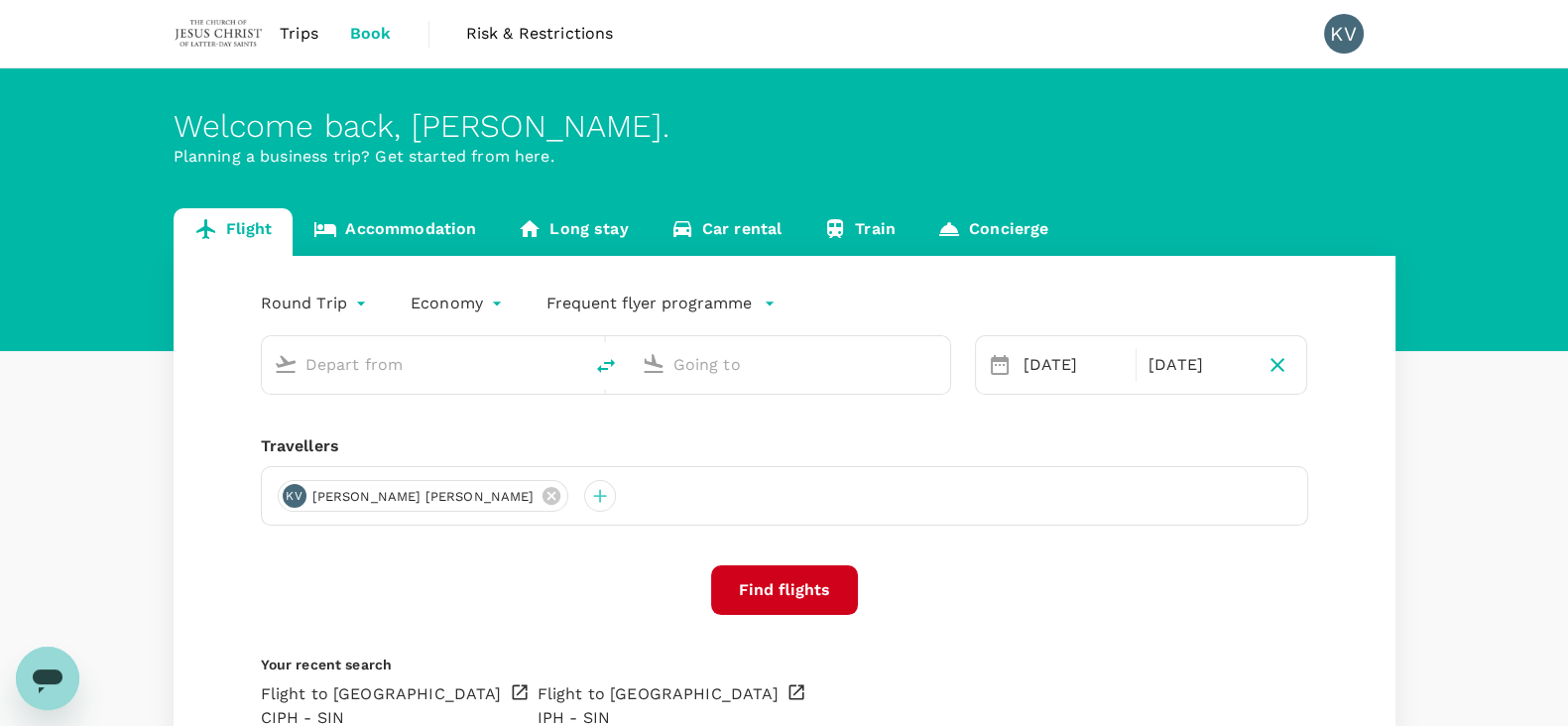
type input "[GEOGRAPHIC_DATA], [GEOGRAPHIC_DATA] (any)"
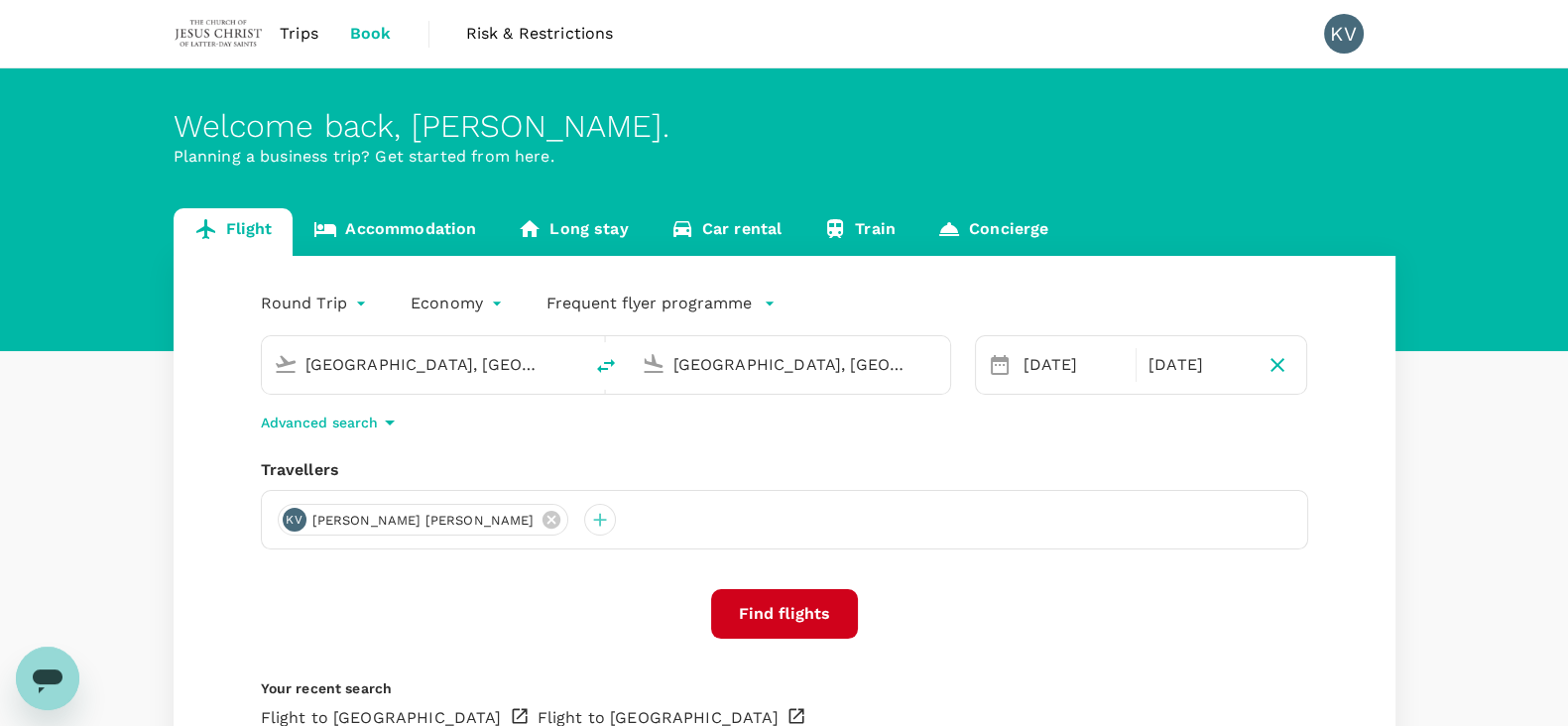
click at [813, 361] on input "[GEOGRAPHIC_DATA], [GEOGRAPHIC_DATA] (any)" at bounding box center [790, 364] width 235 height 31
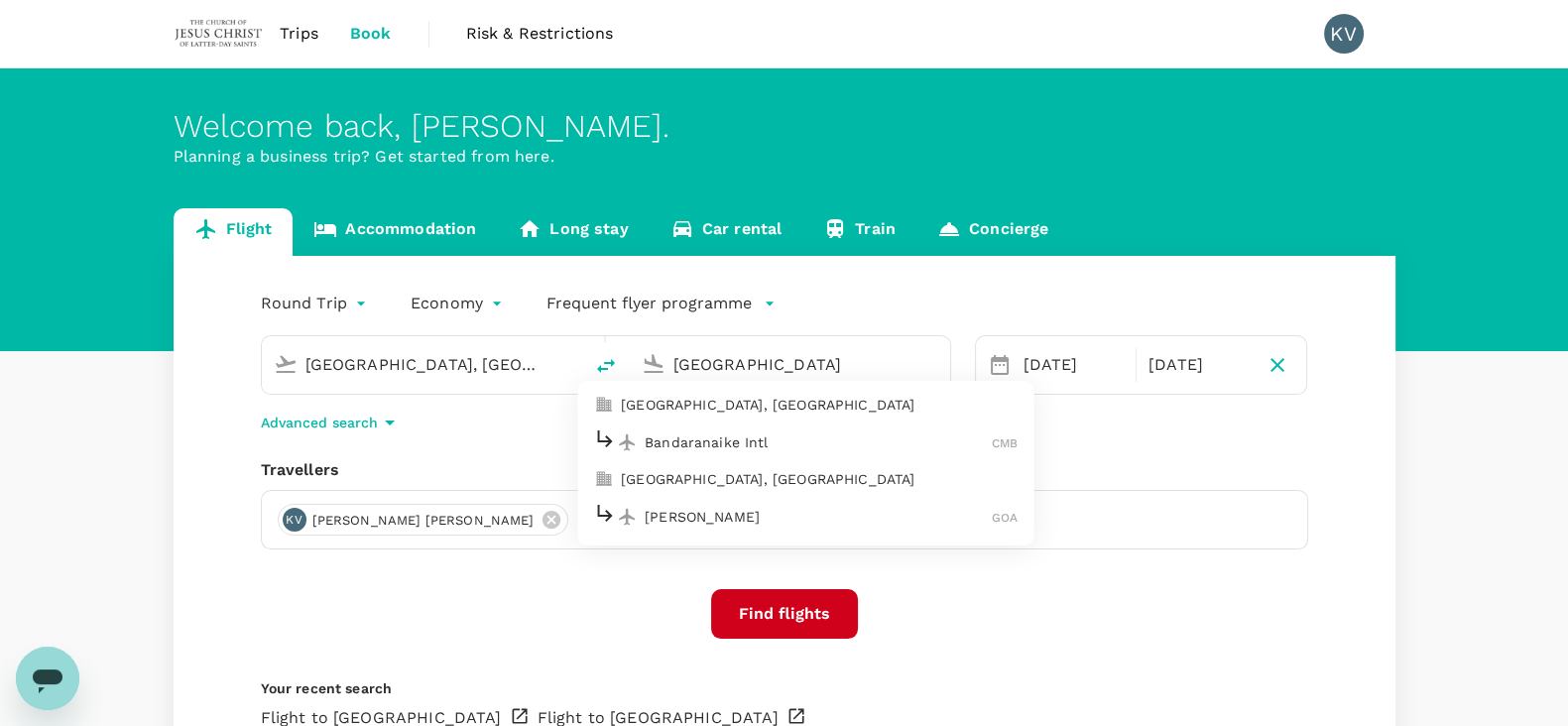
click at [768, 406] on p "[GEOGRAPHIC_DATA], [GEOGRAPHIC_DATA]" at bounding box center [819, 405] width 397 height 20
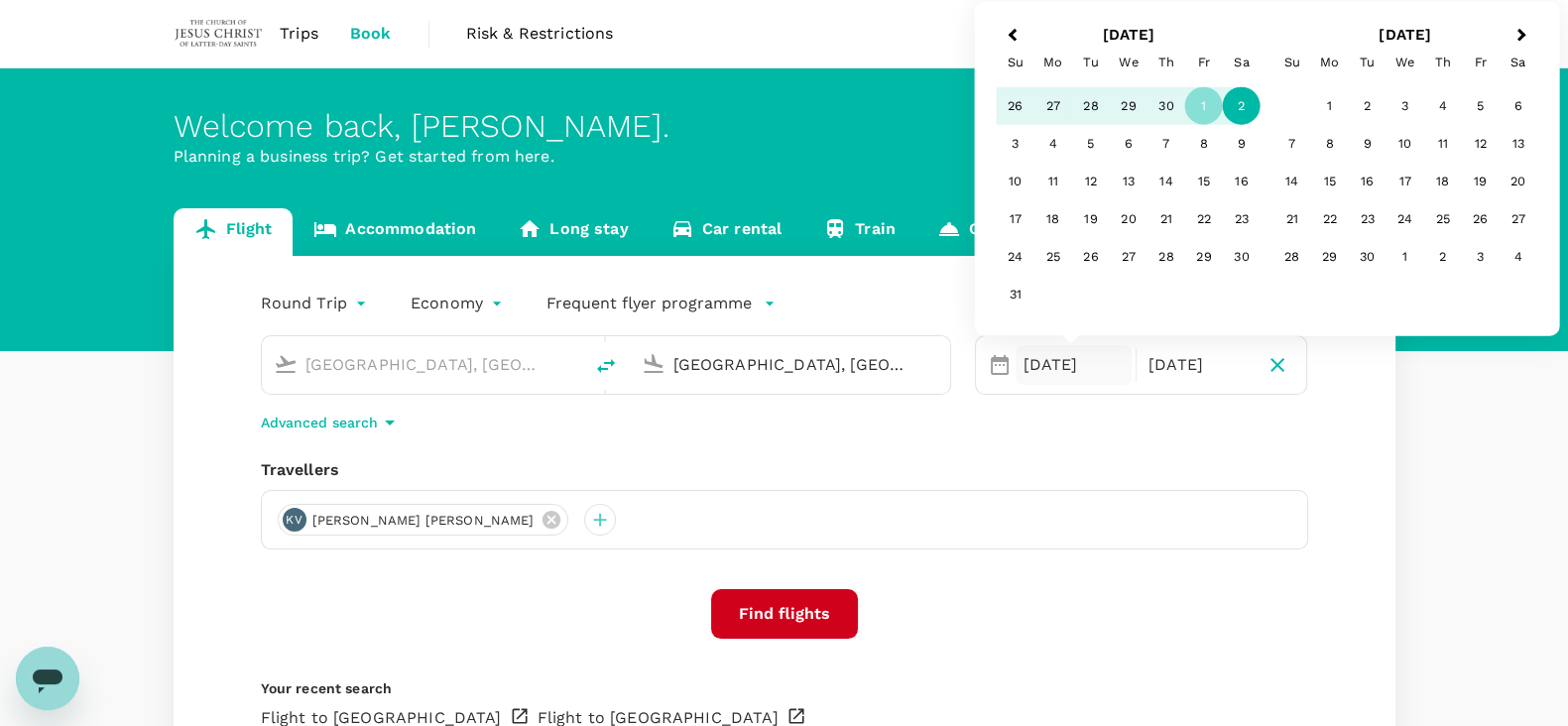
type input "[GEOGRAPHIC_DATA], [GEOGRAPHIC_DATA] (any)"
click at [812, 606] on button "Find flights" at bounding box center [784, 614] width 147 height 50
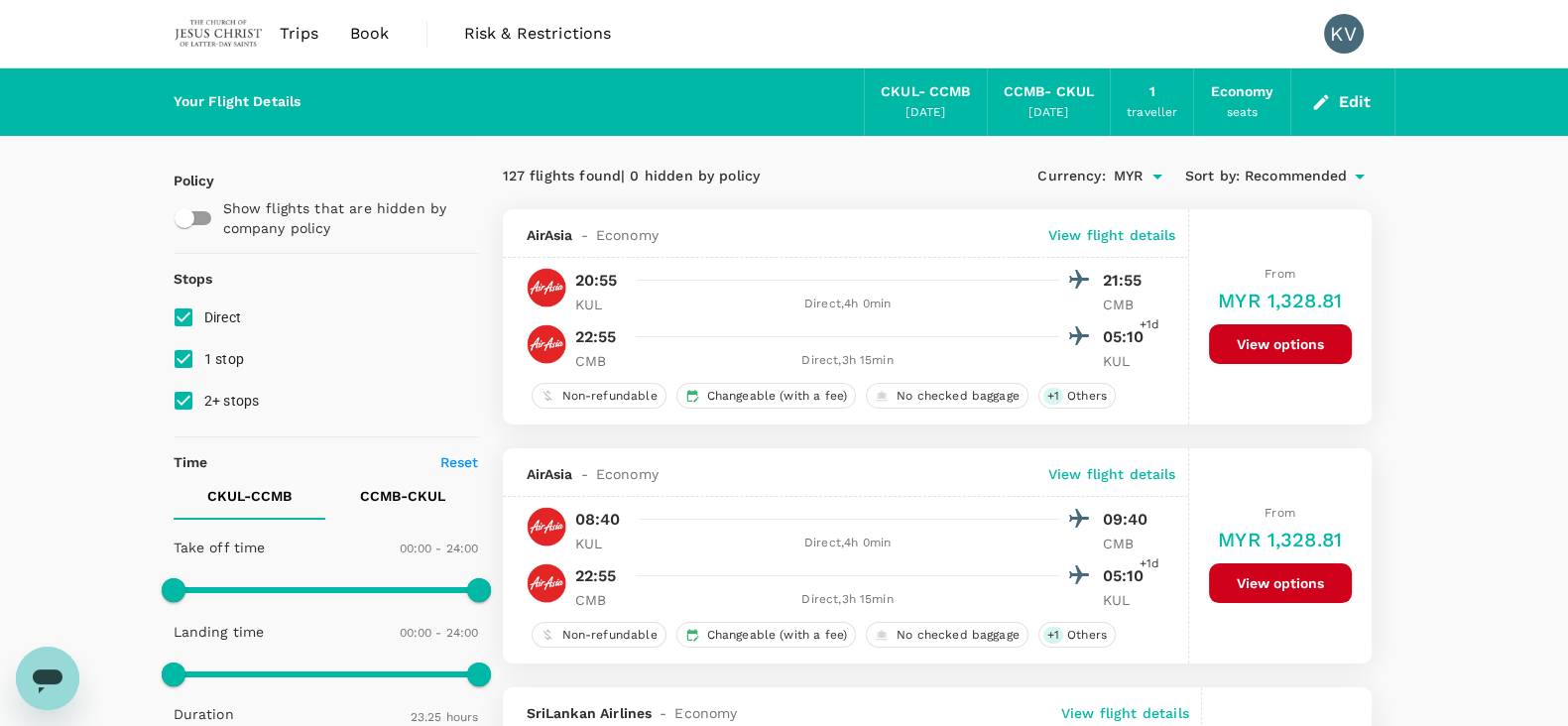
click at [352, 32] on span "Book" at bounding box center [370, 34] width 40 height 24
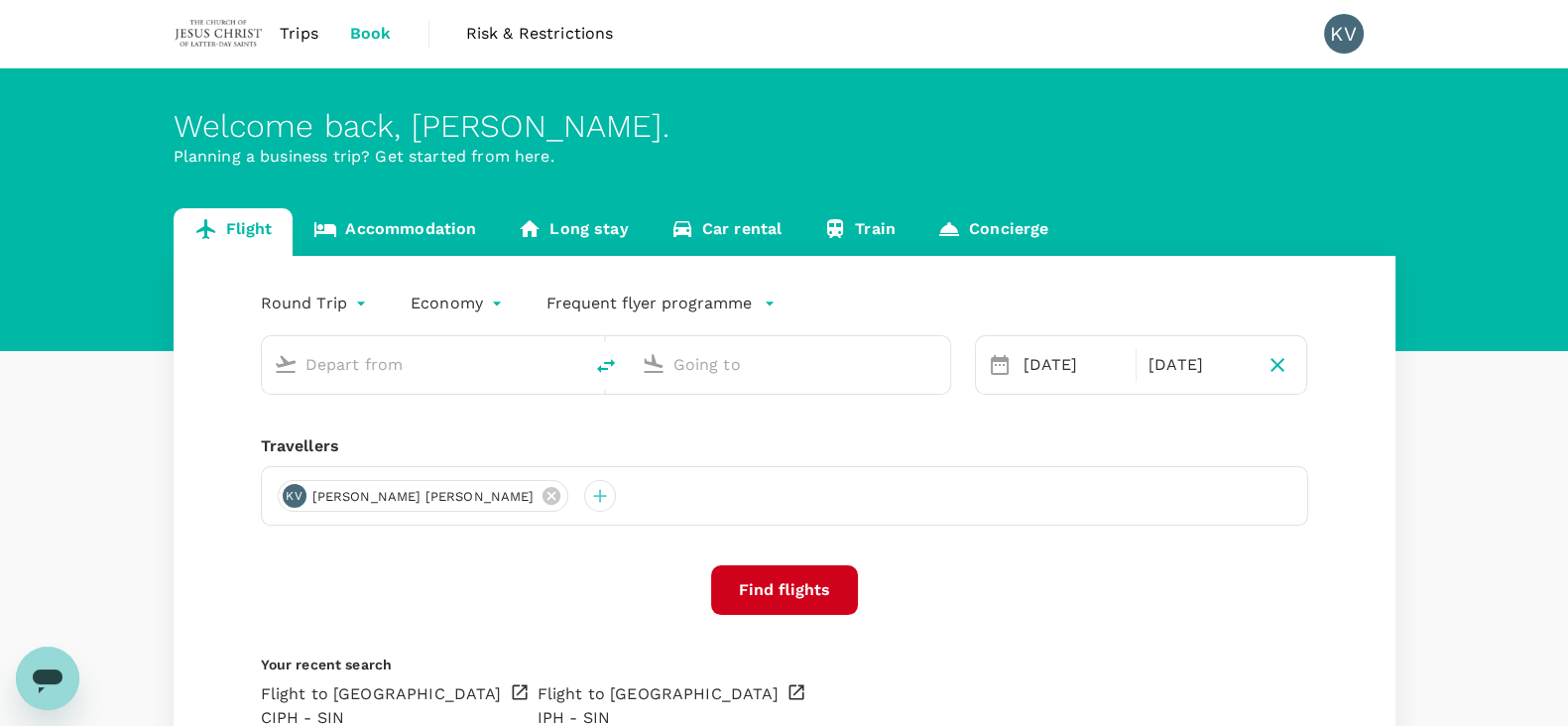
type input "[GEOGRAPHIC_DATA], [GEOGRAPHIC_DATA] (any)"
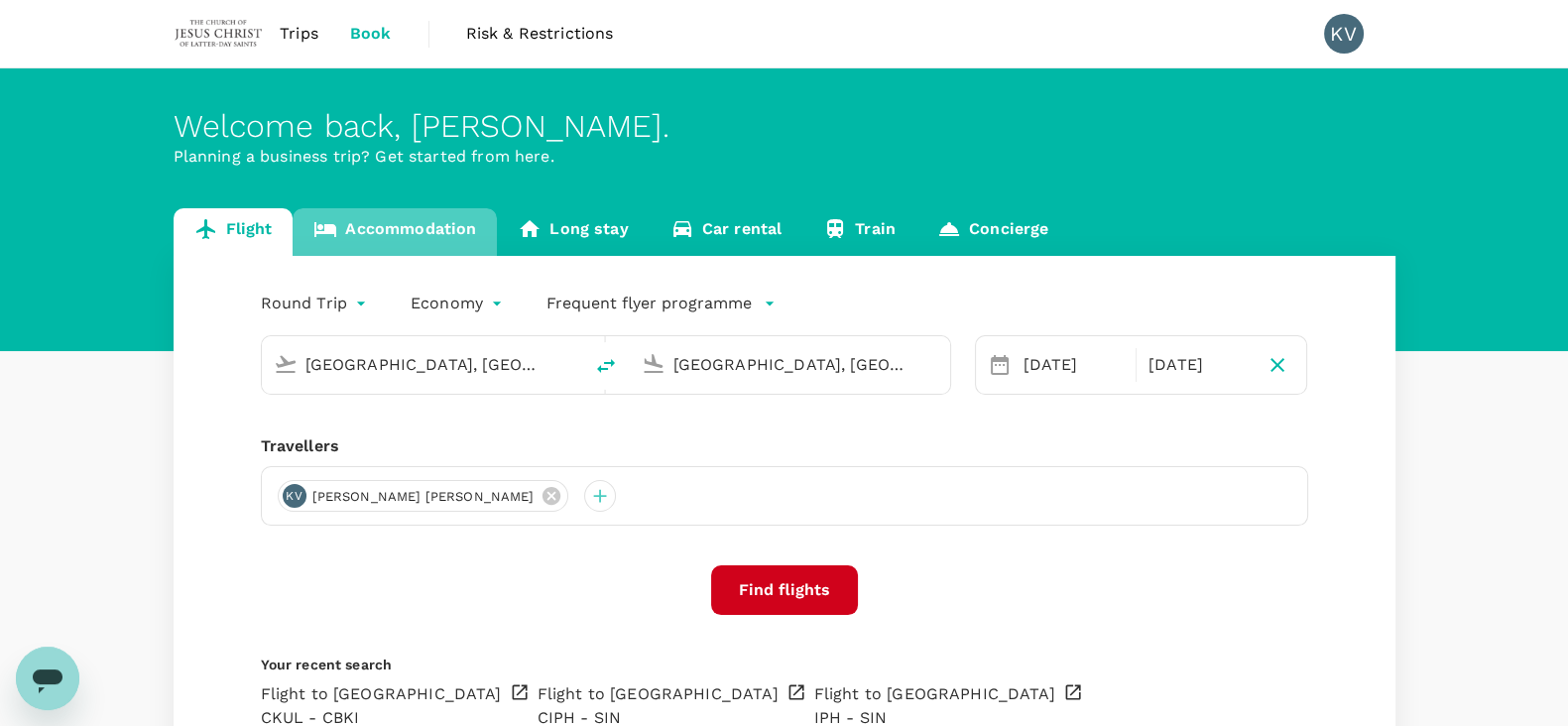
click at [459, 227] on link "Accommodation" at bounding box center [395, 232] width 204 height 48
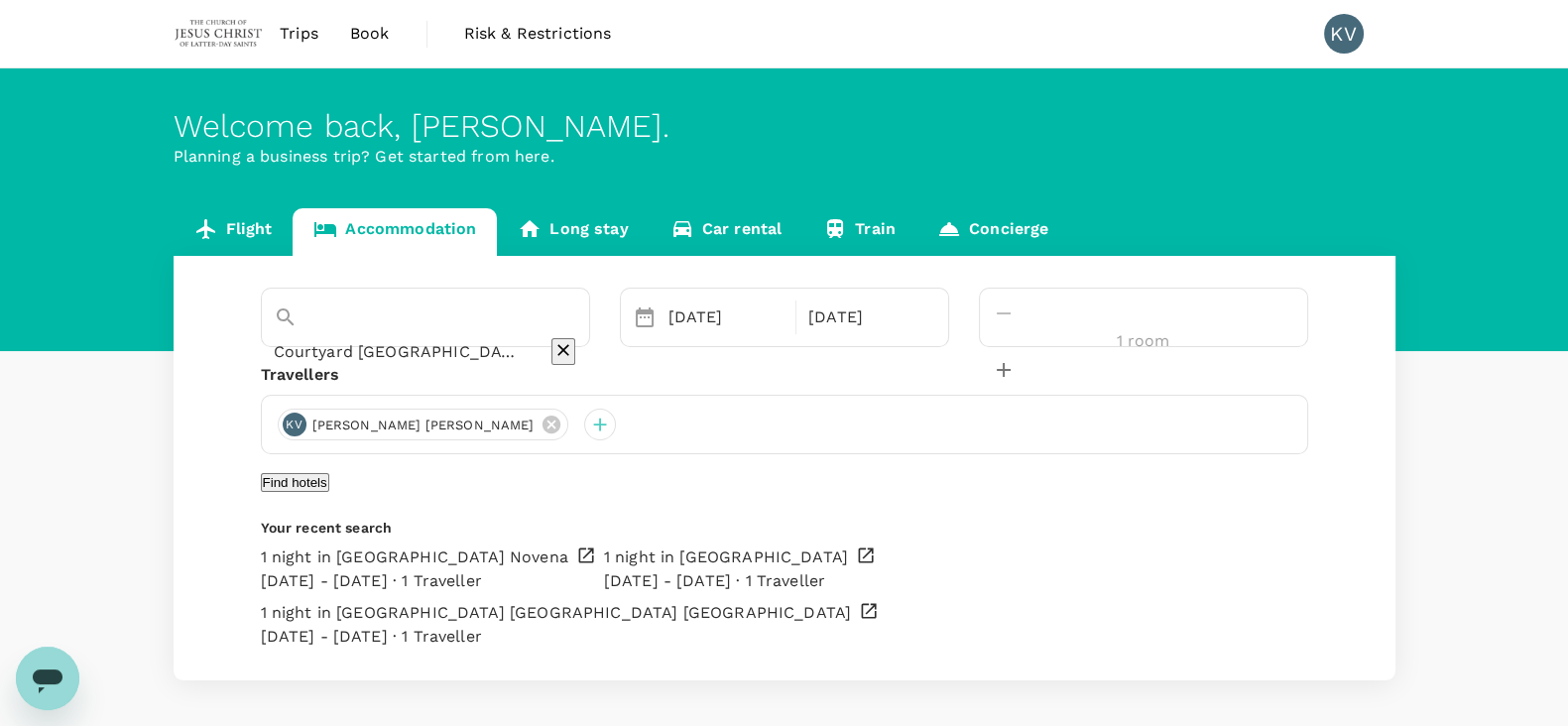
click at [522, 336] on input "Courtyard [GEOGRAPHIC_DATA] Novena" at bounding box center [398, 351] width 248 height 31
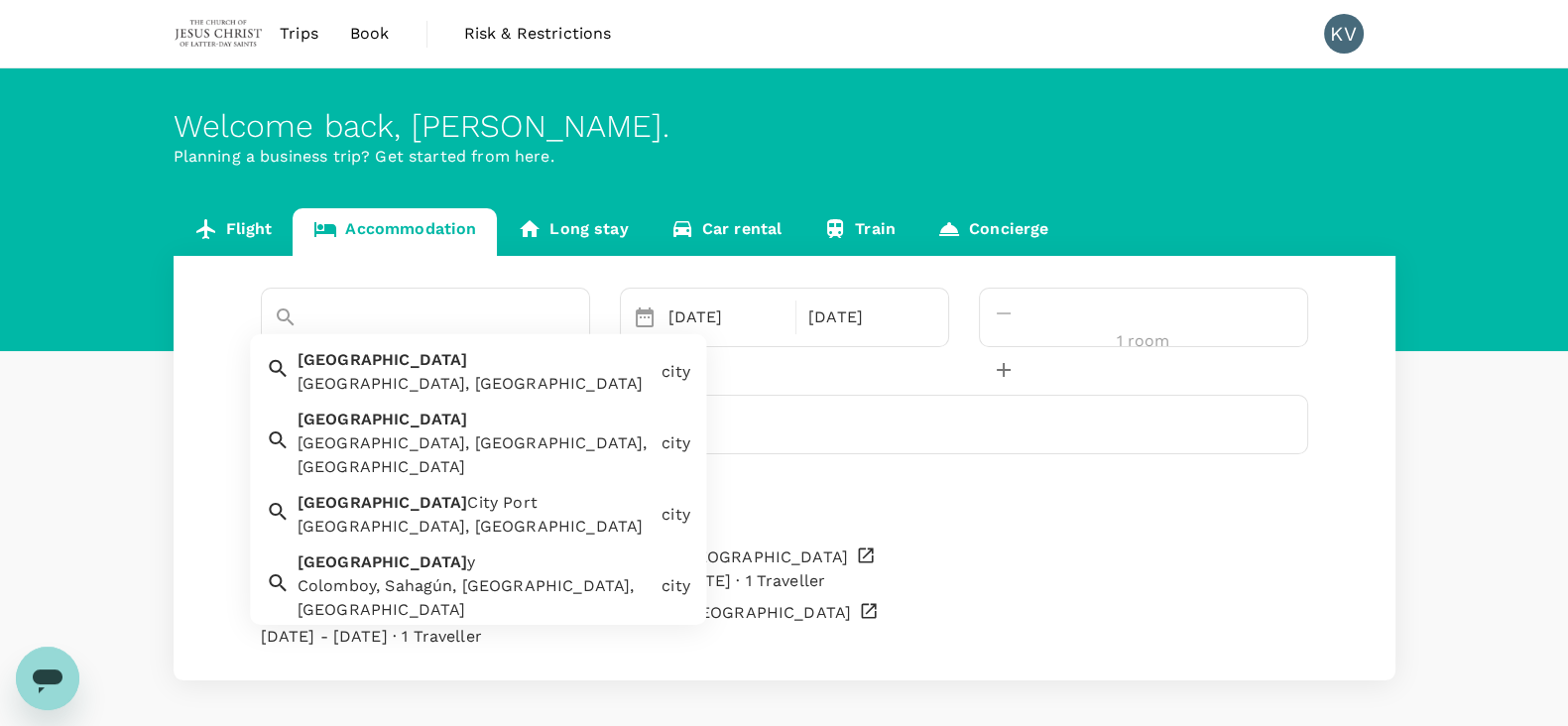
click at [428, 375] on div "[GEOGRAPHIC_DATA], [GEOGRAPHIC_DATA]" at bounding box center [475, 384] width 356 height 24
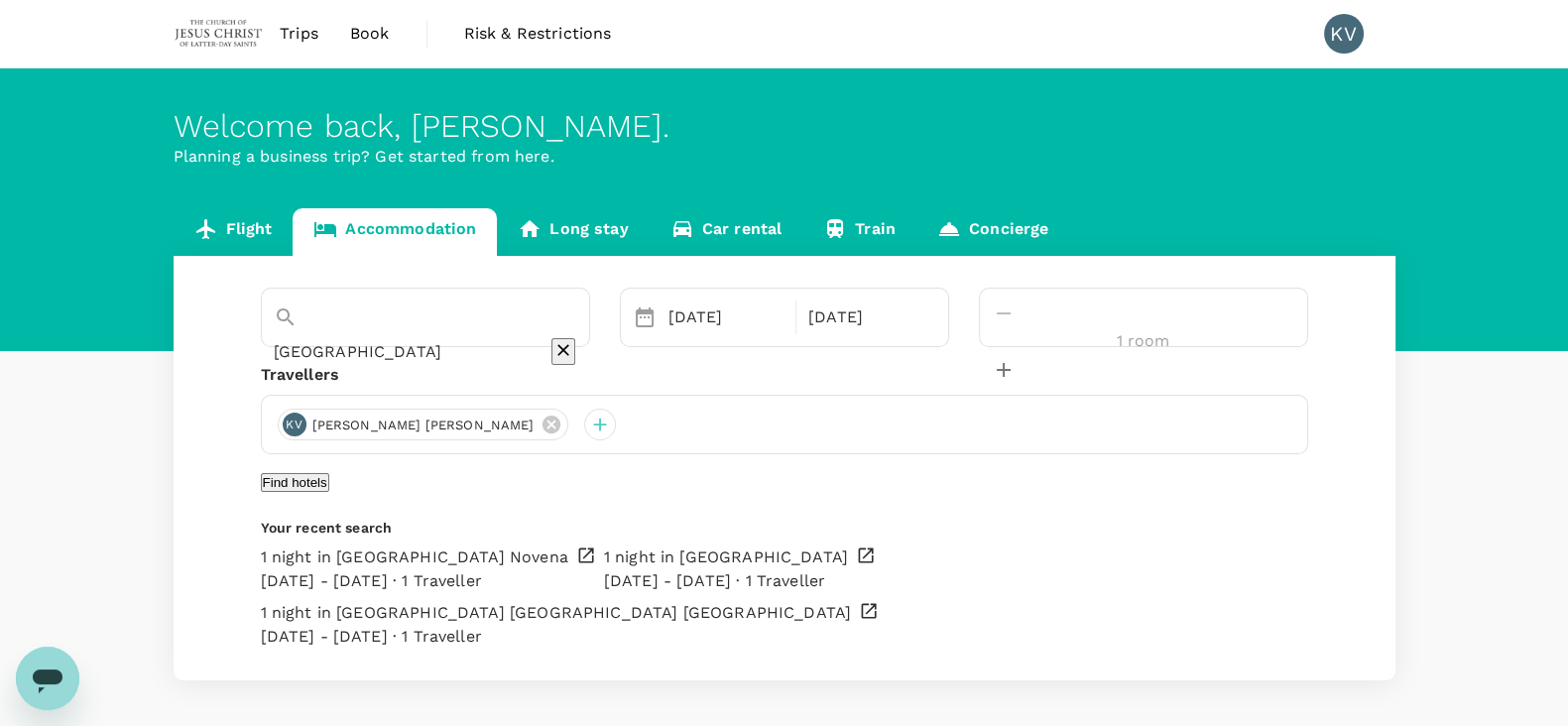
type input "[GEOGRAPHIC_DATA]"
click at [329, 492] on button "Find hotels" at bounding box center [295, 482] width 68 height 19
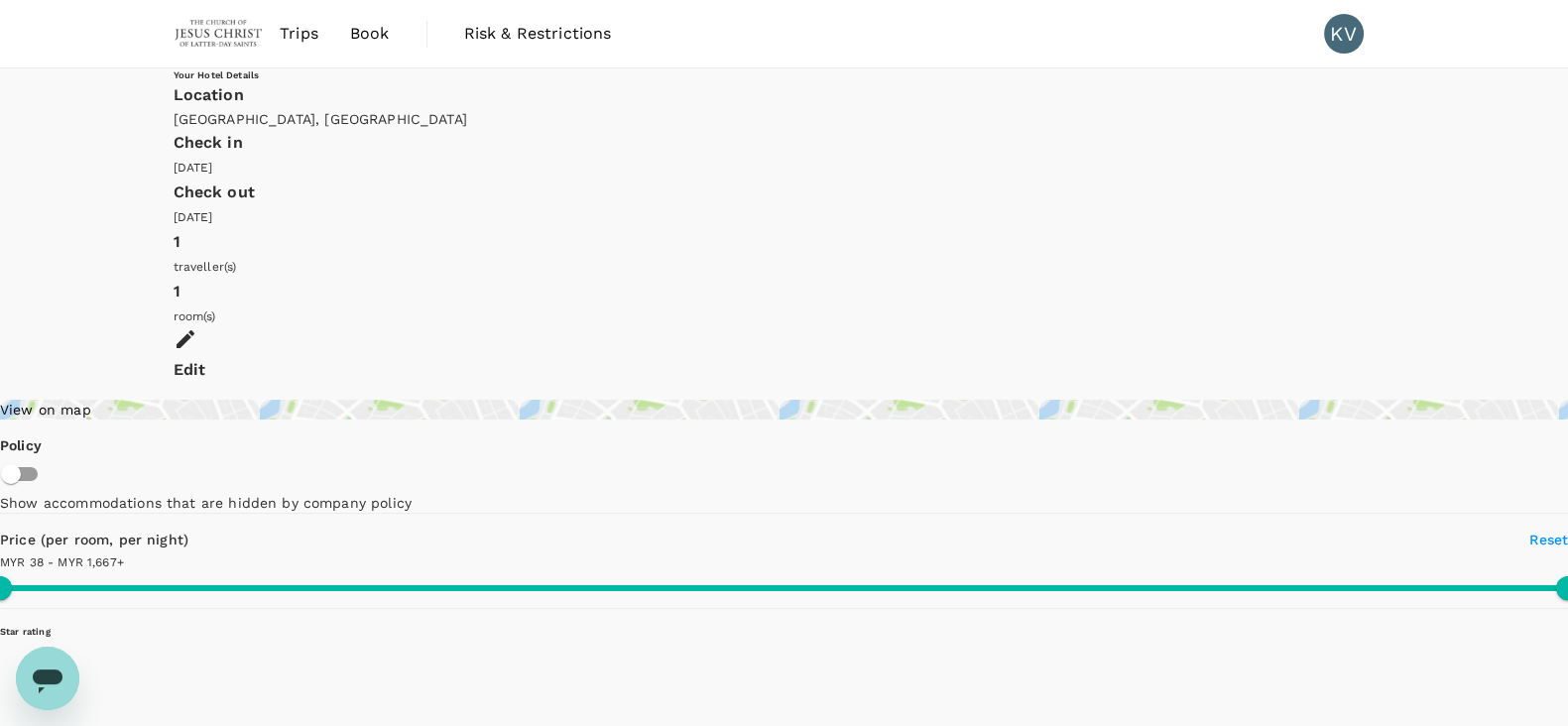
type input "1665.57"
